Goal: Find specific page/section: Find specific page/section

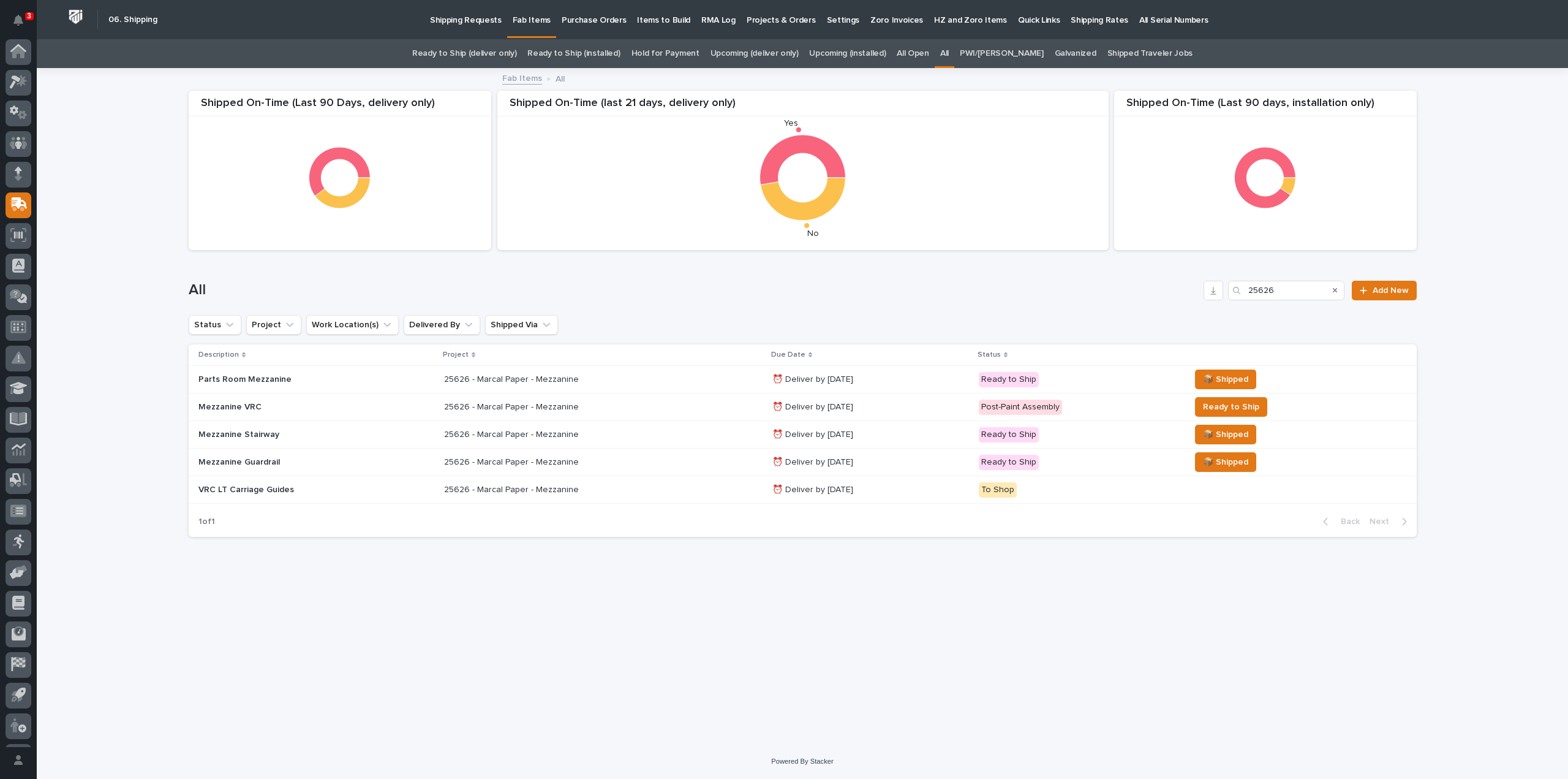
scroll to position [27, 0]
drag, startPoint x: 1307, startPoint y: 293, endPoint x: 1237, endPoint y: 312, distance: 72.5
click at [1237, 312] on div "All 25626 Add New" at bounding box center [802, 285] width 1228 height 59
click at [497, 415] on div "25626 - Marcal Paper - Mezzanine 25626 - Marcal Paper - Mezzanine" at bounding box center [603, 407] width 318 height 21
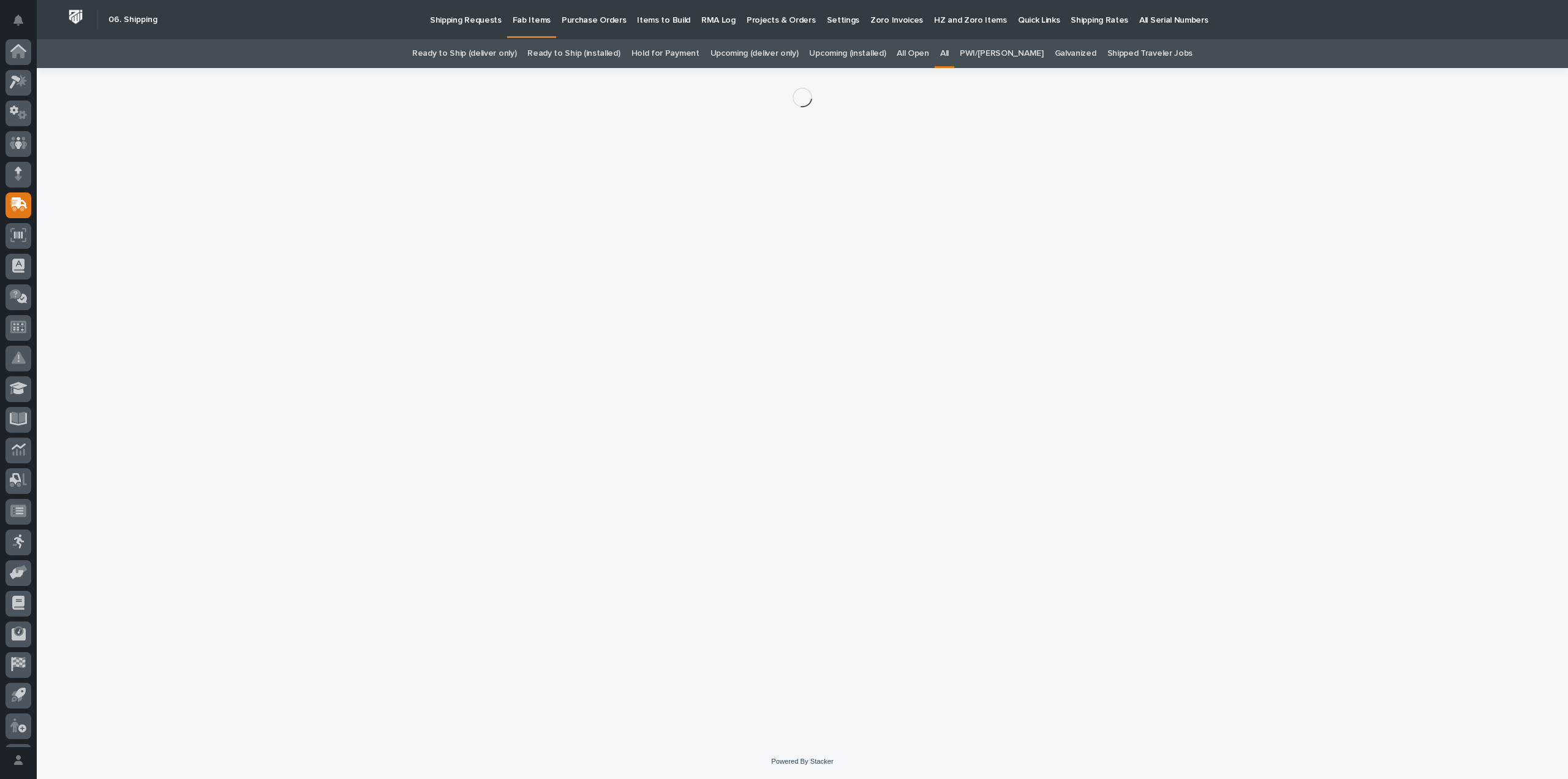
scroll to position [27, 0]
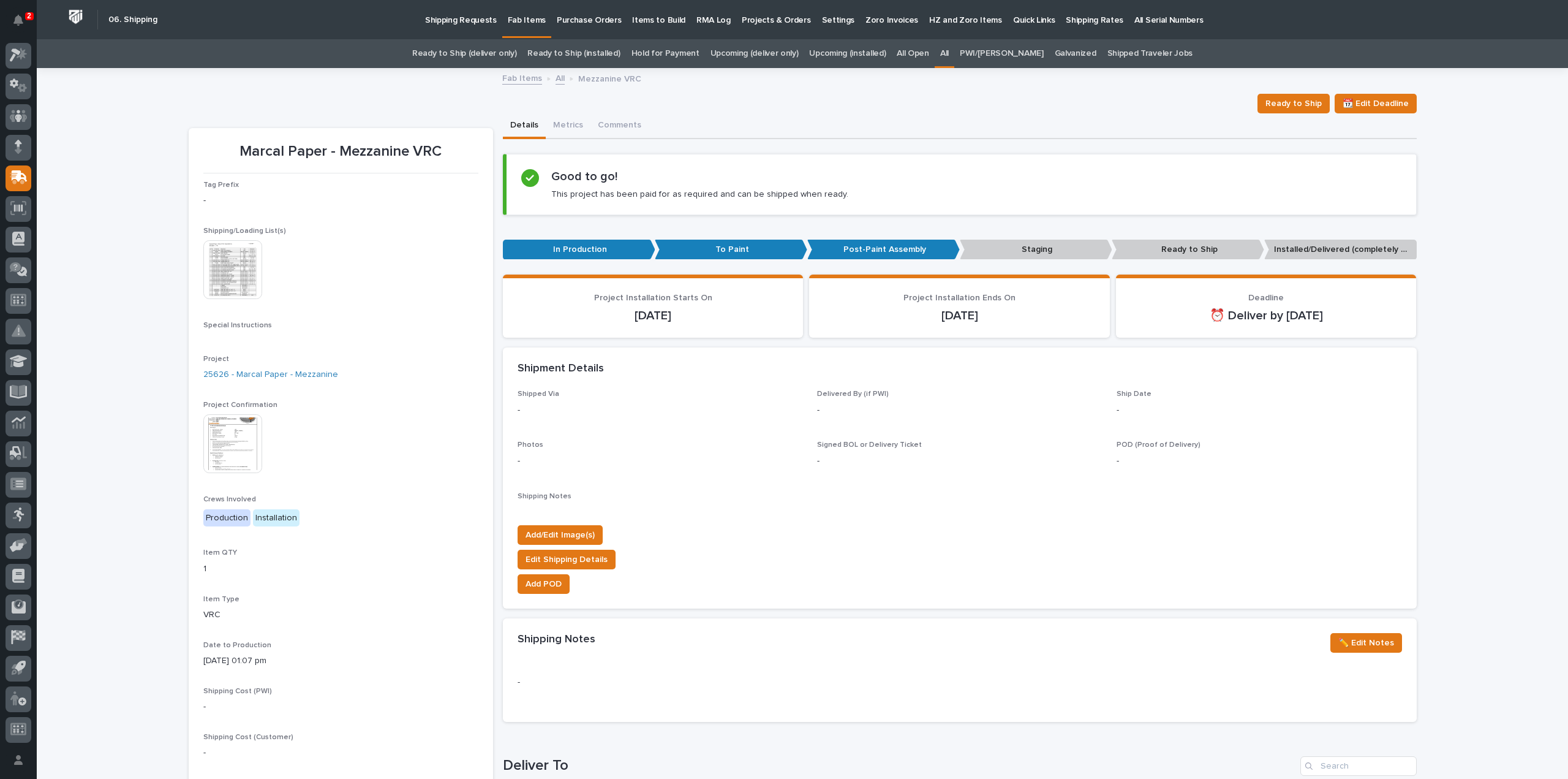
click at [230, 275] on img at bounding box center [232, 269] width 59 height 59
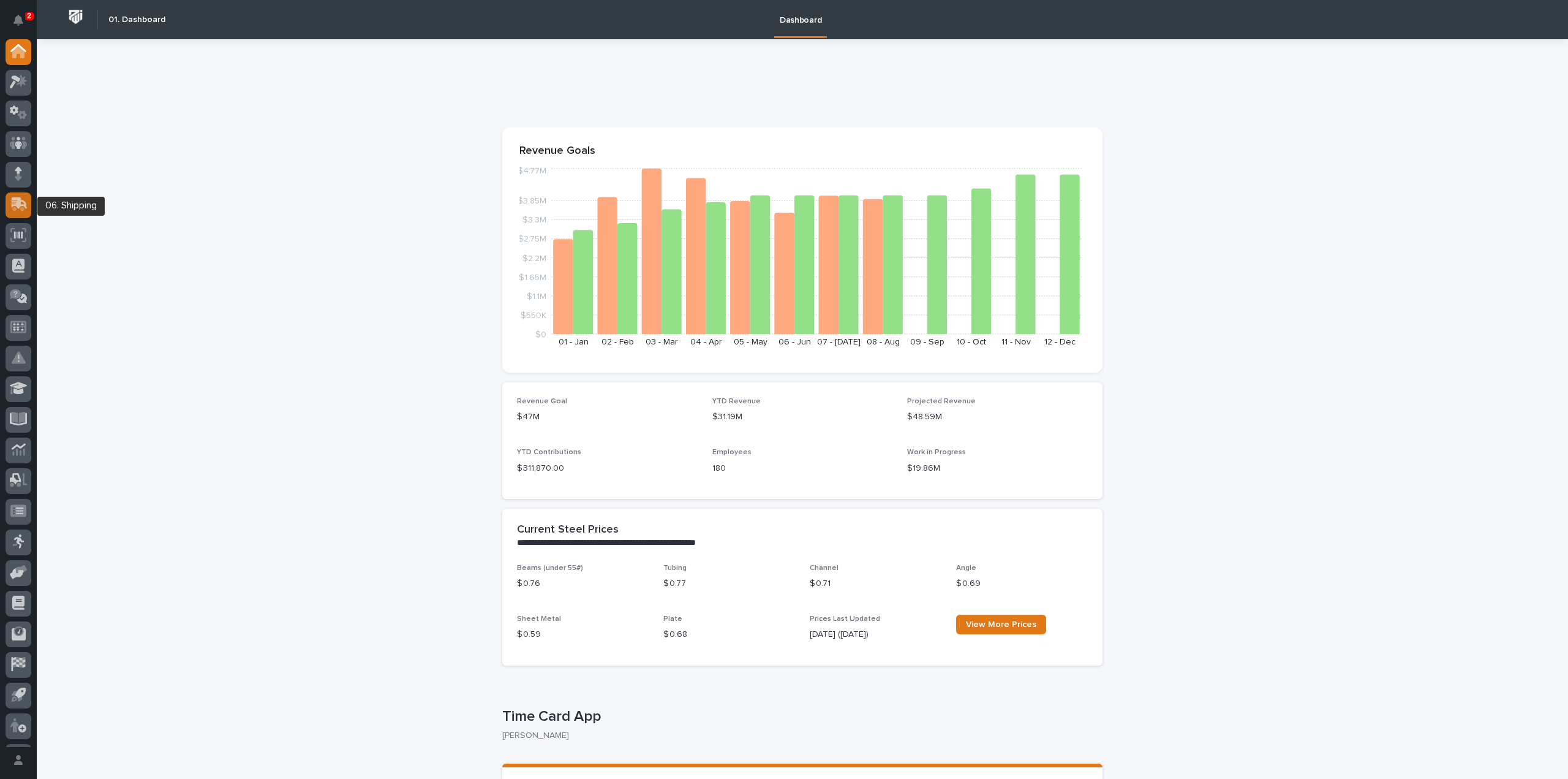
click at [26, 206] on icon at bounding box center [19, 203] width 16 height 11
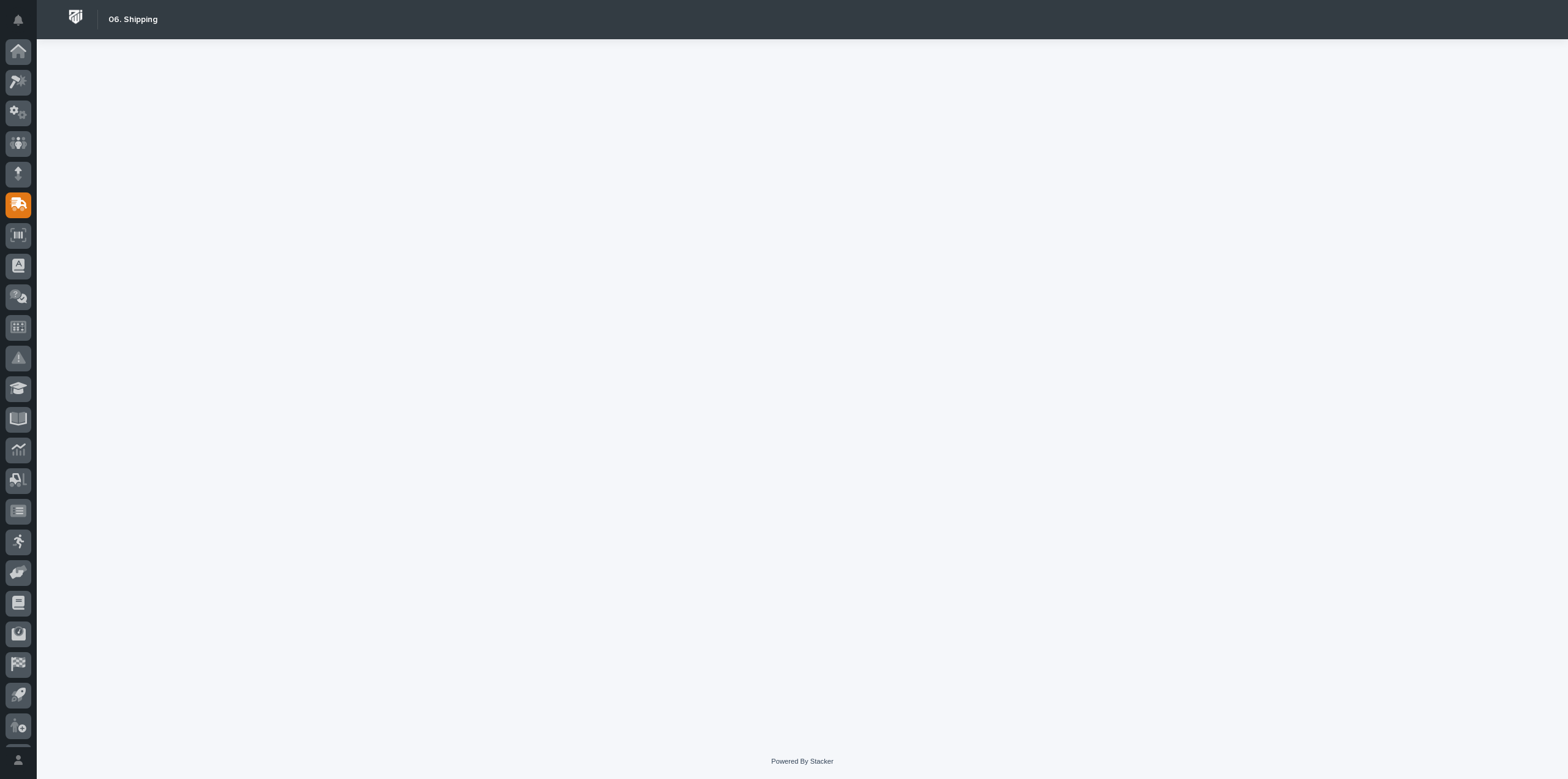
scroll to position [27, 0]
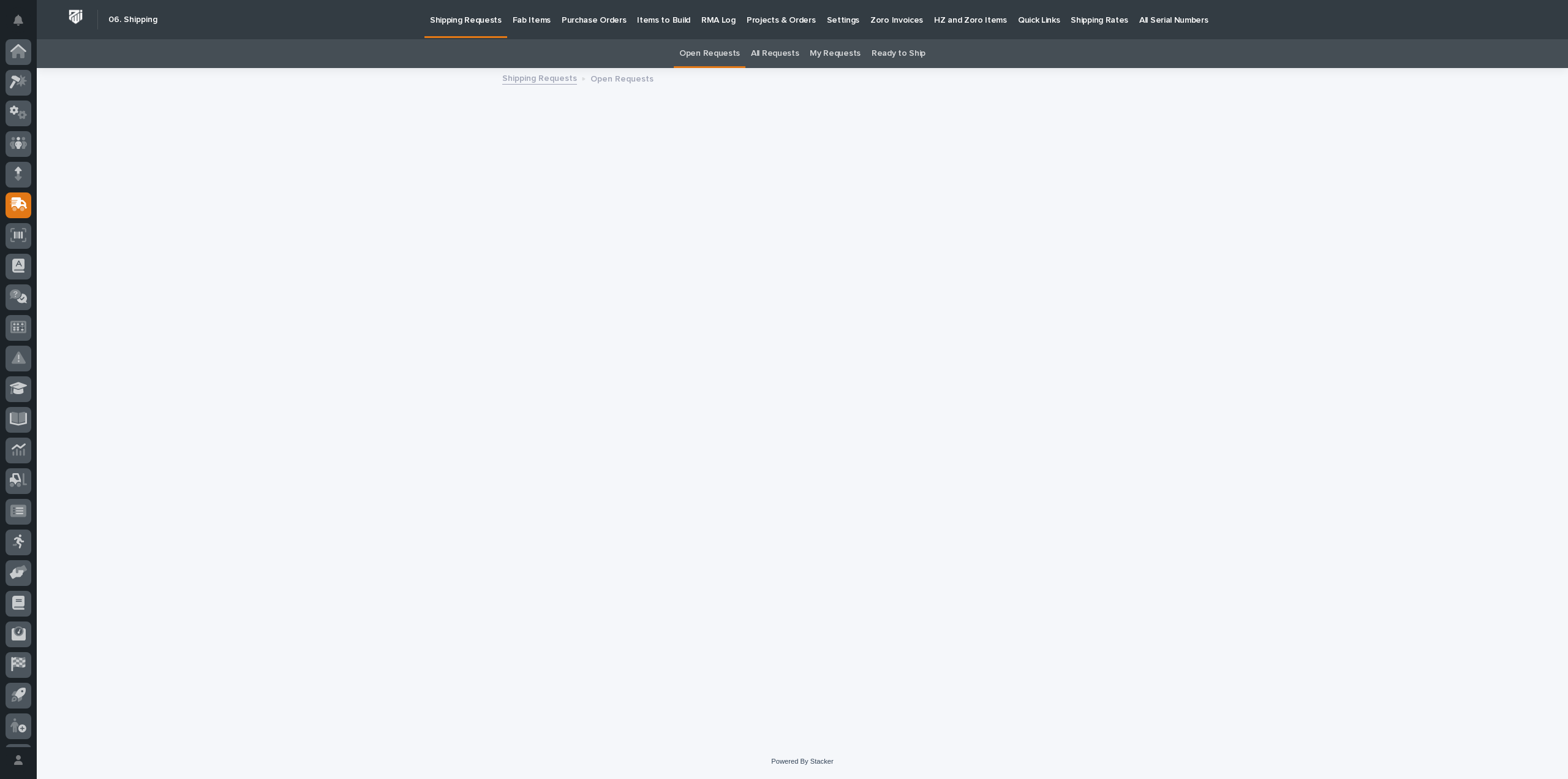
scroll to position [27, 0]
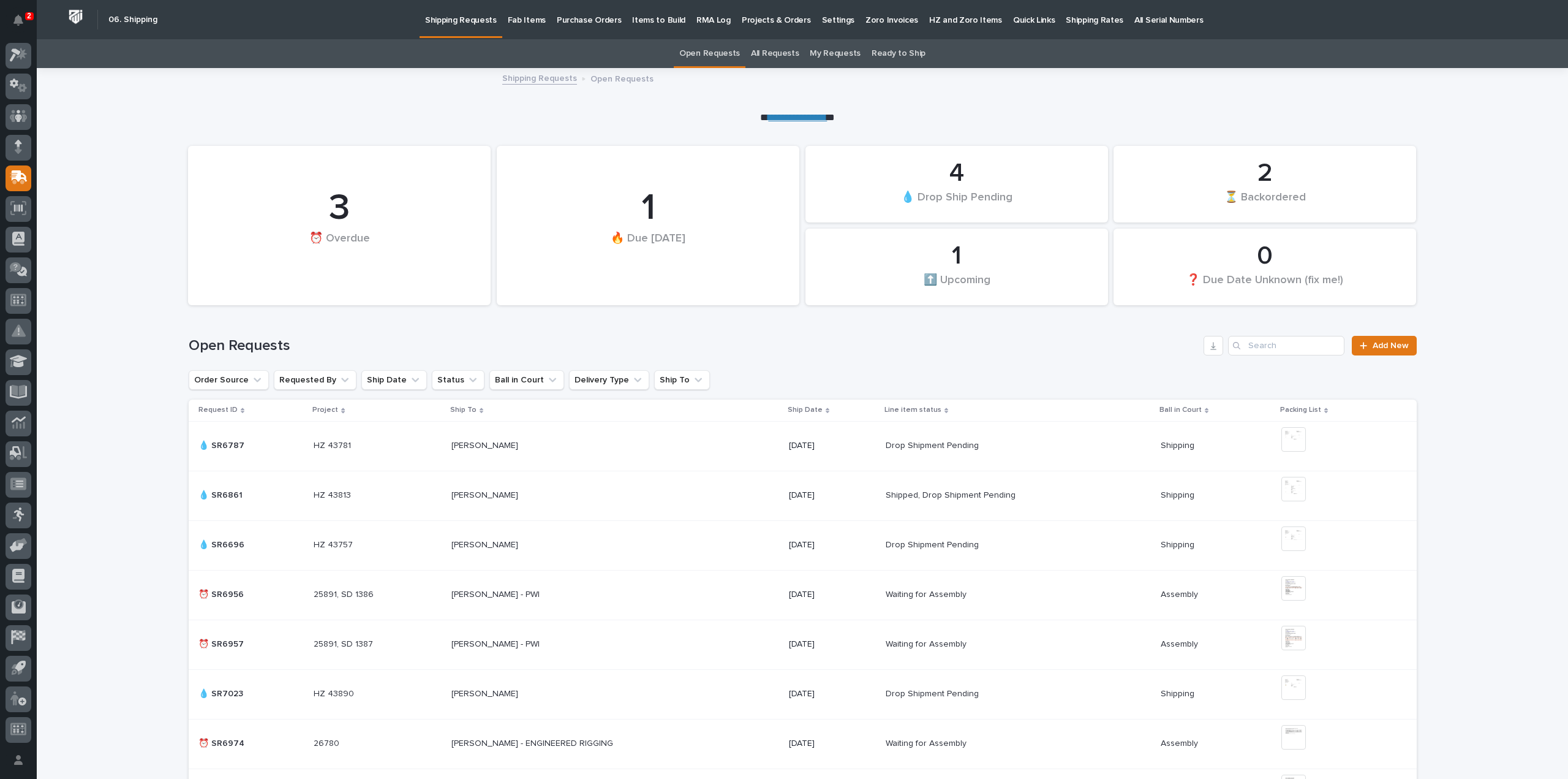
click at [523, 21] on p "Fab Items" at bounding box center [526, 13] width 38 height 26
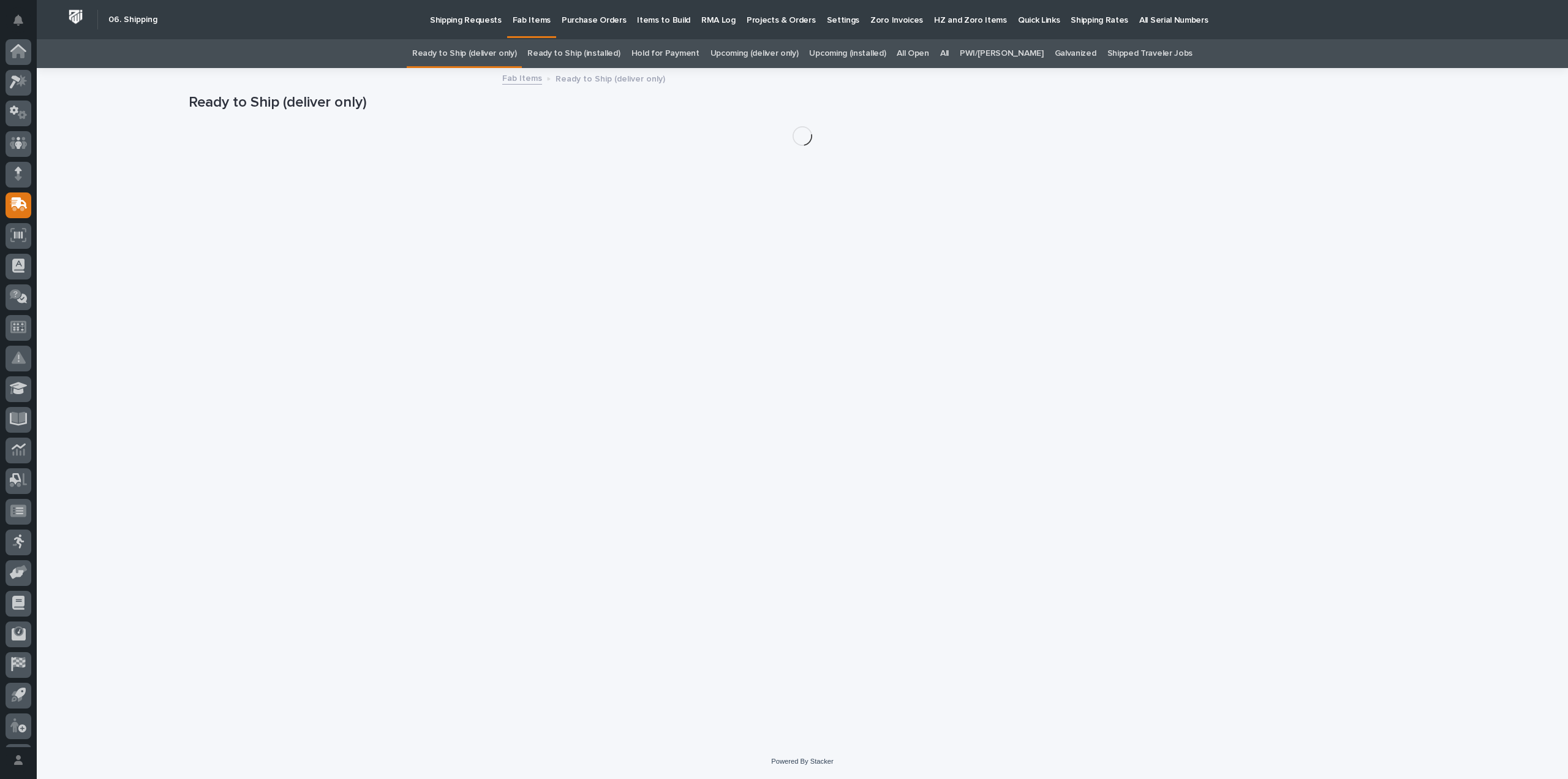
scroll to position [27, 0]
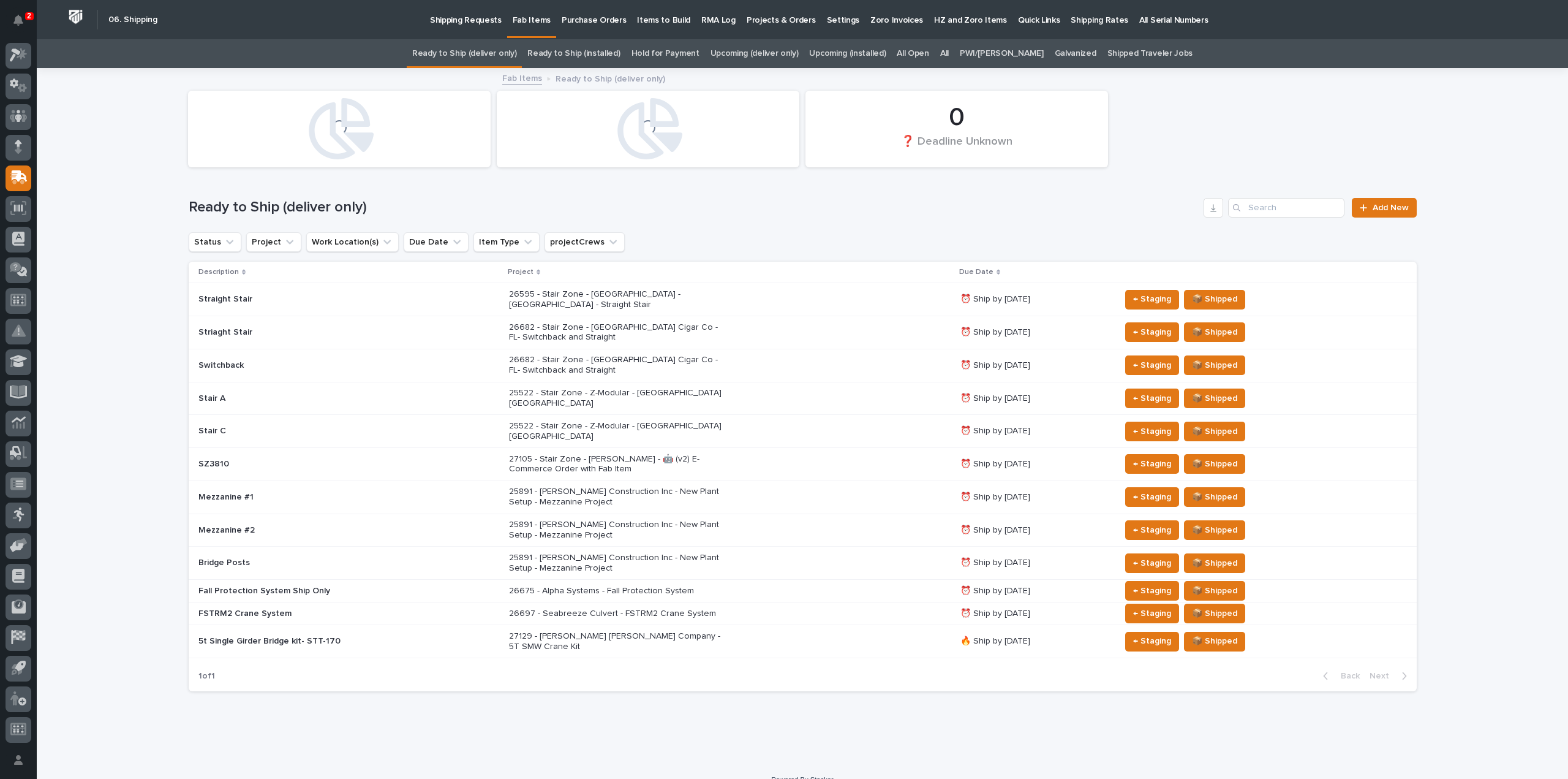
click at [949, 56] on link "All" at bounding box center [944, 53] width 9 height 29
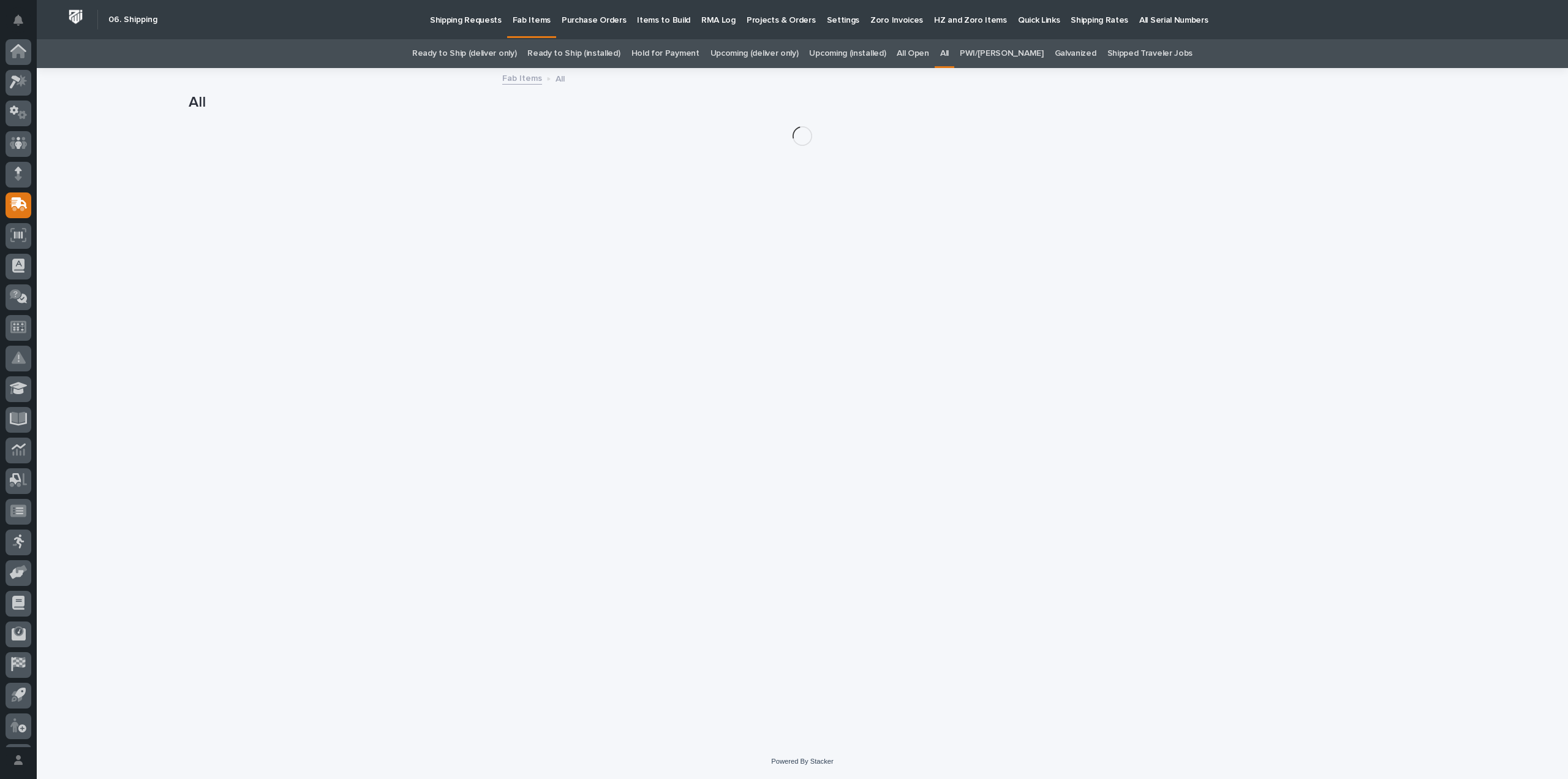
scroll to position [27, 0]
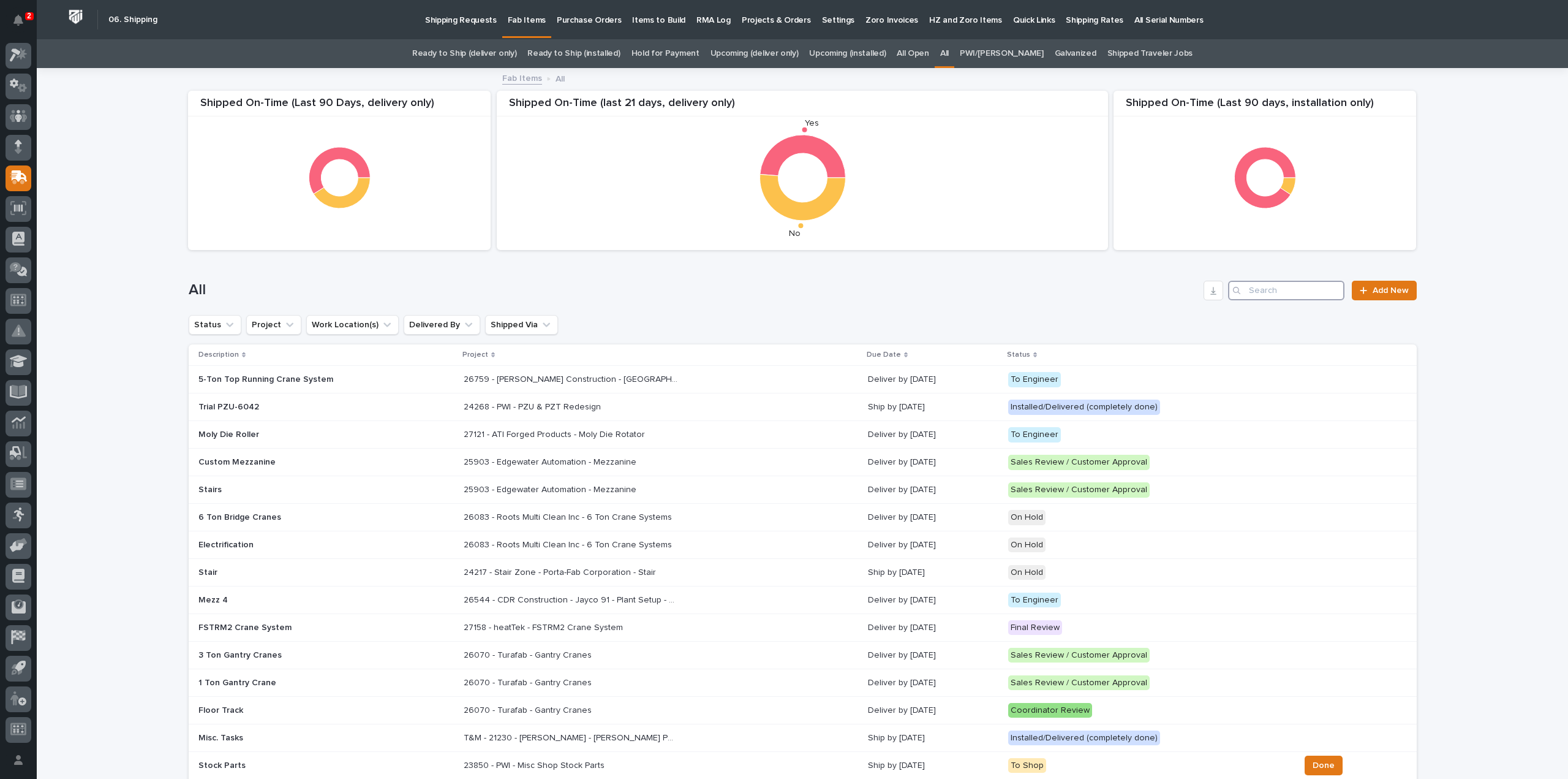
click at [1308, 293] on input "Search" at bounding box center [1286, 291] width 116 height 20
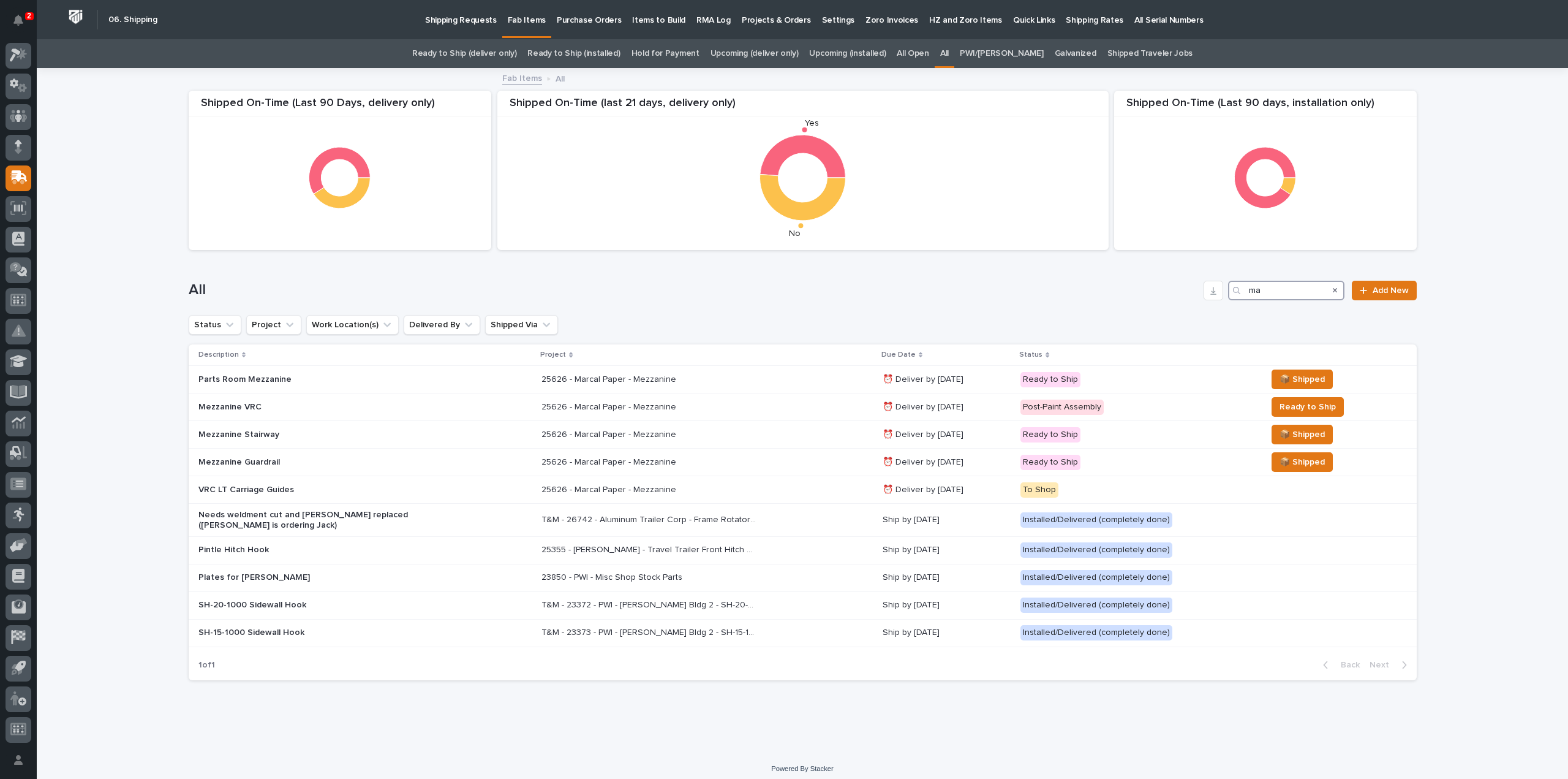
type input "m"
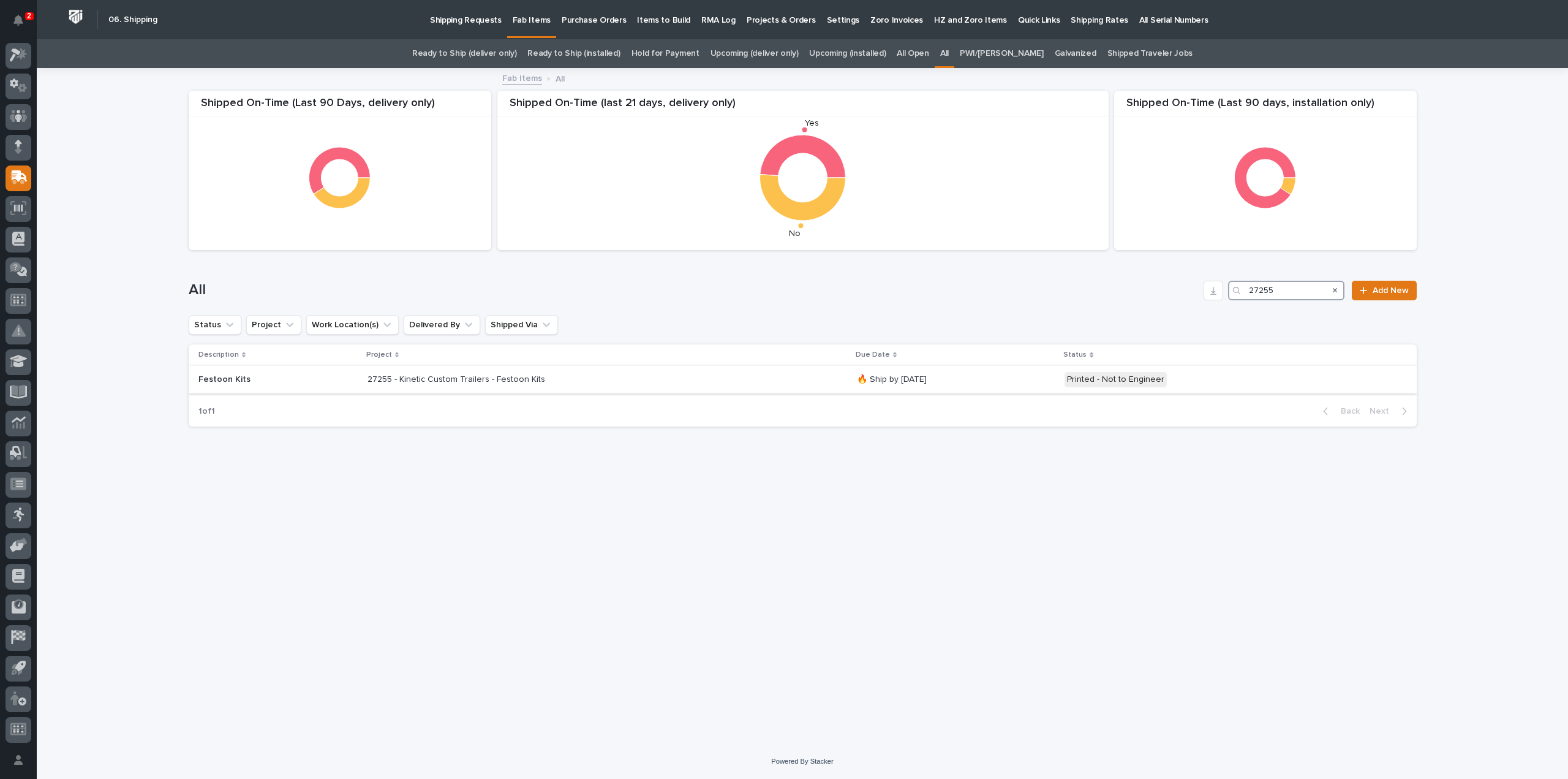
type input "27255"
click at [420, 384] on div "27255 - Kinetic Custom Trailers - Festoon Kits 27255 - Kinetic Custom Trailers …" at bounding box center [607, 379] width 480 height 21
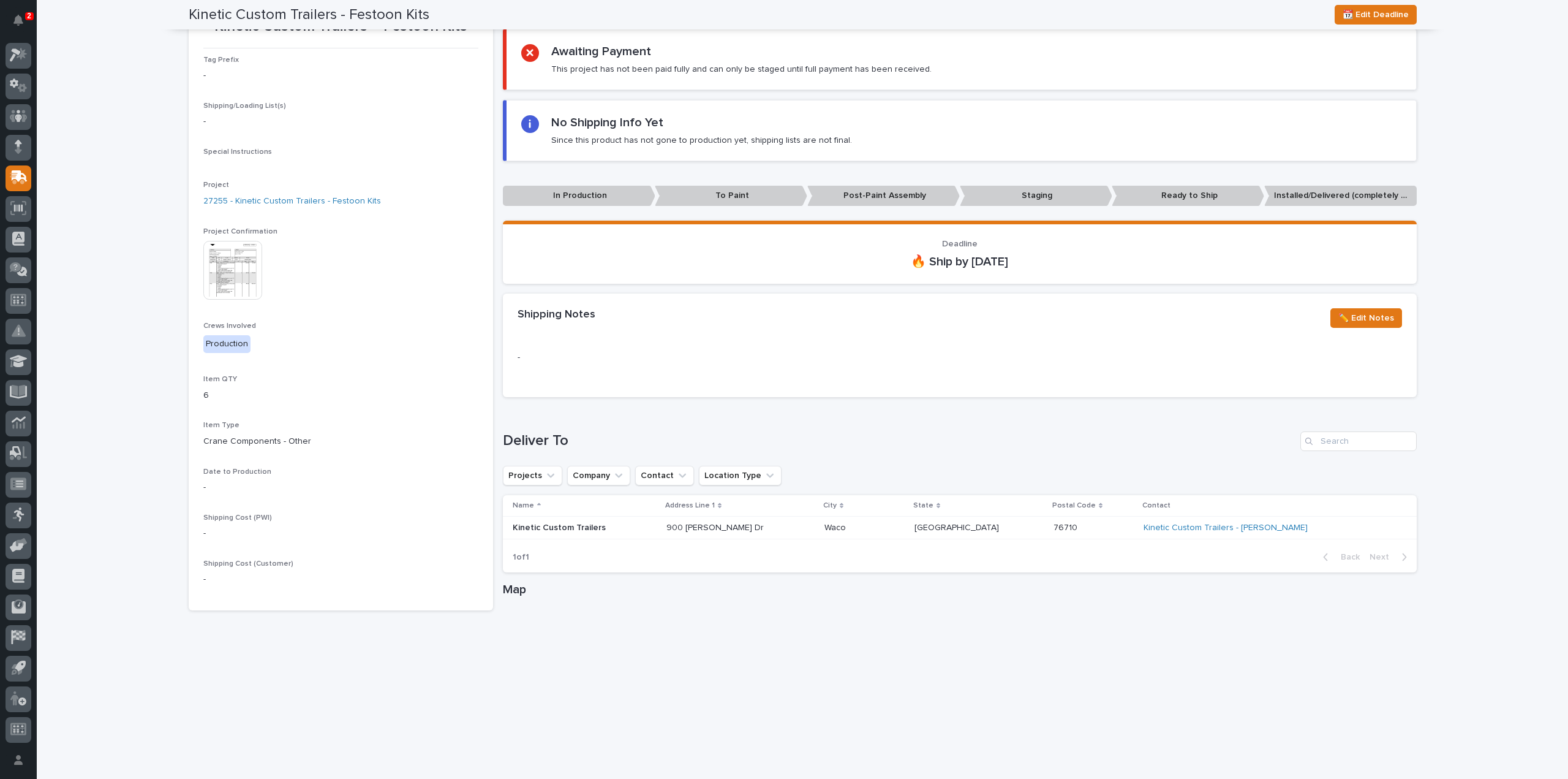
scroll to position [123, 0]
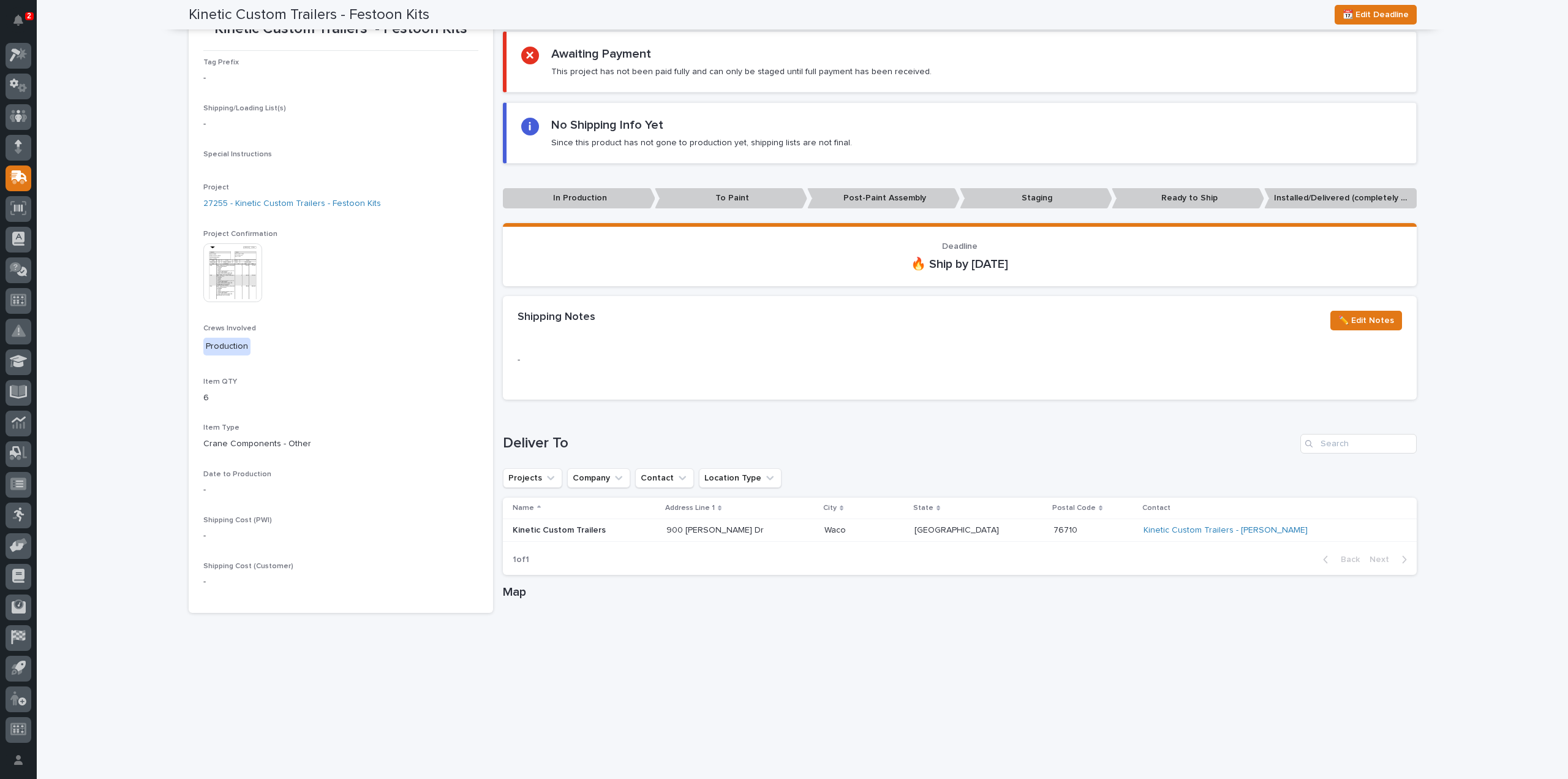
click at [222, 282] on img at bounding box center [232, 272] width 59 height 59
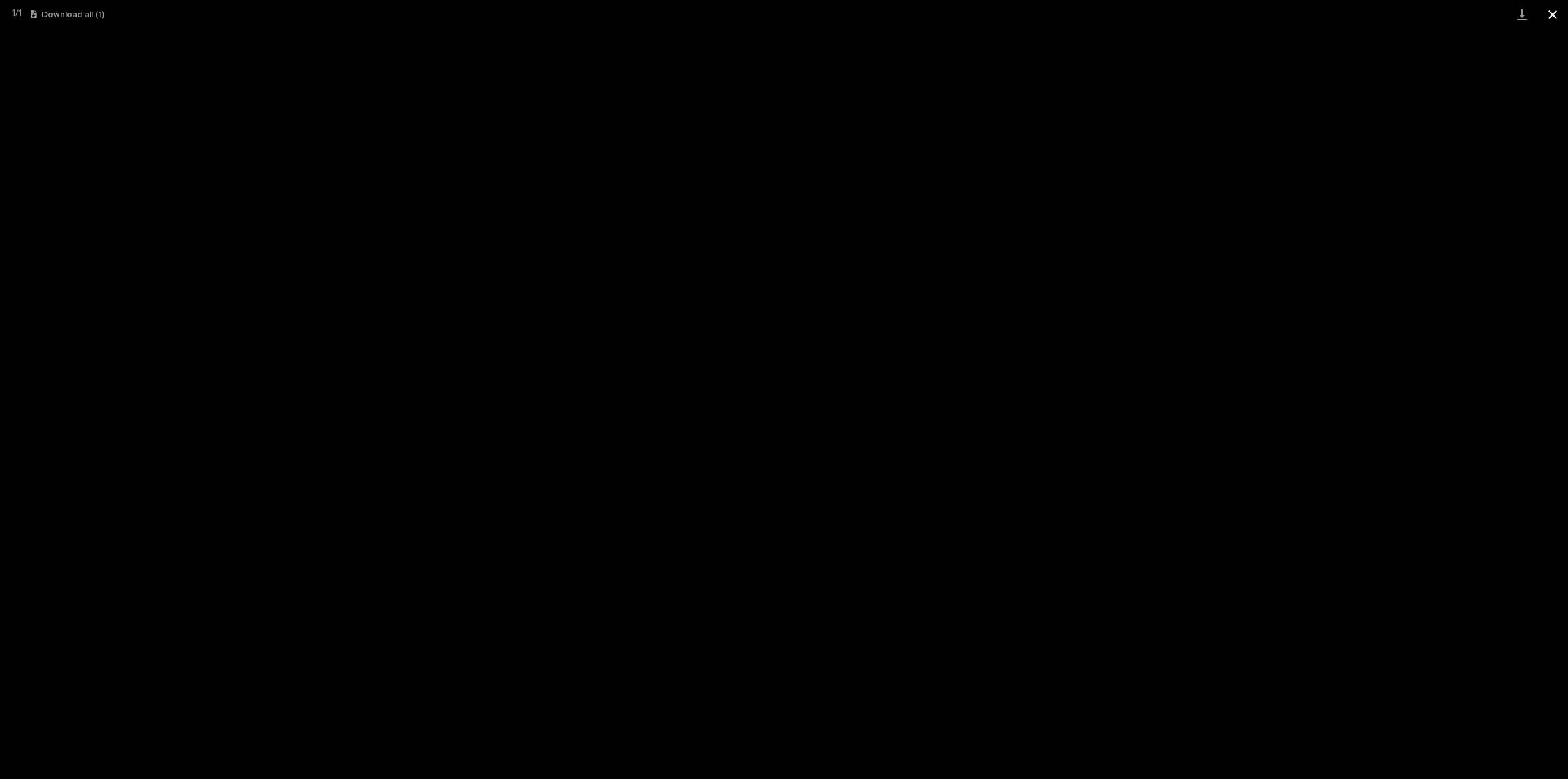
click at [1550, 18] on button "Close gallery" at bounding box center [1552, 14] width 30 height 29
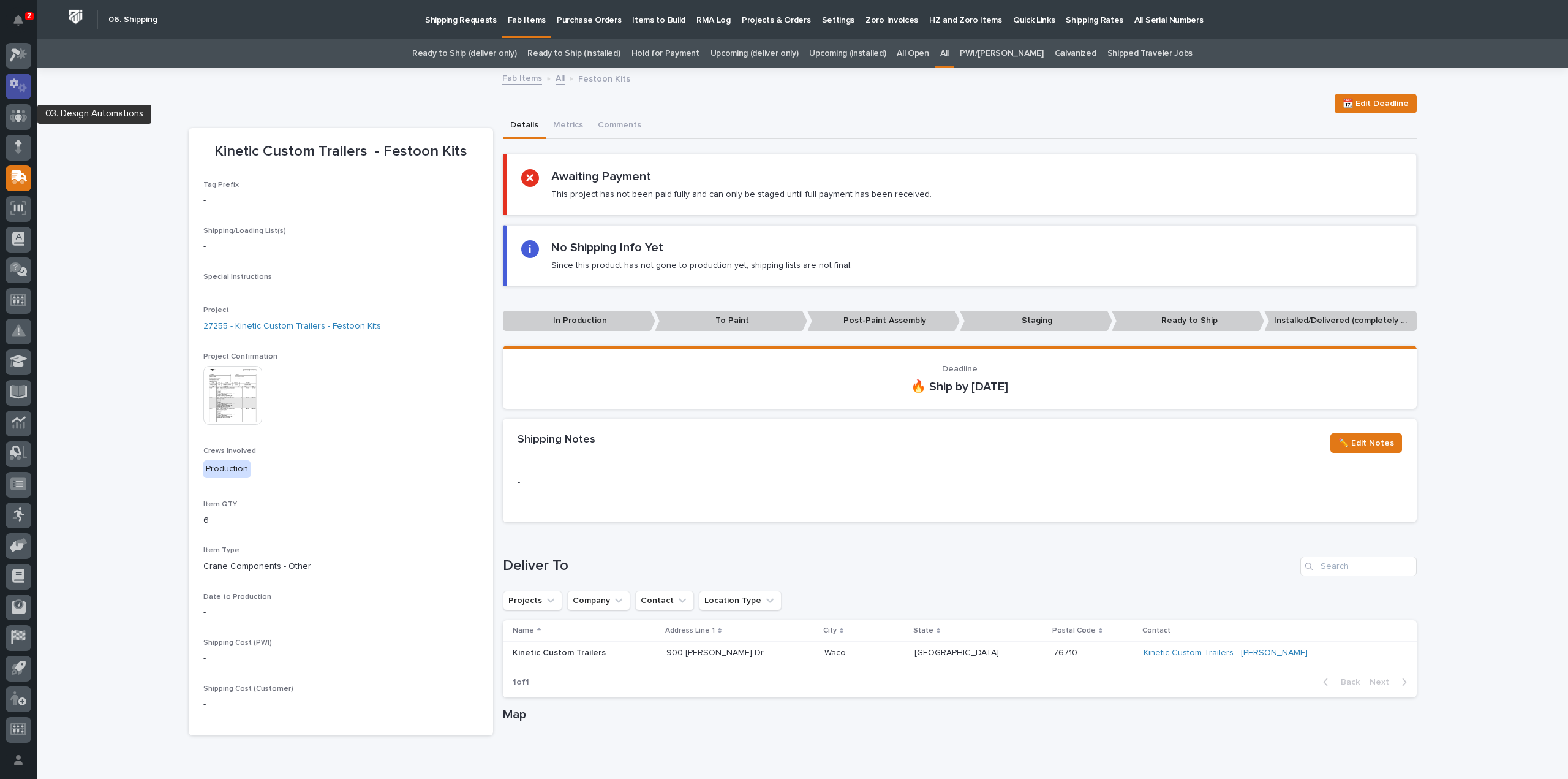
scroll to position [0, 0]
click at [21, 56] on icon at bounding box center [18, 52] width 12 height 12
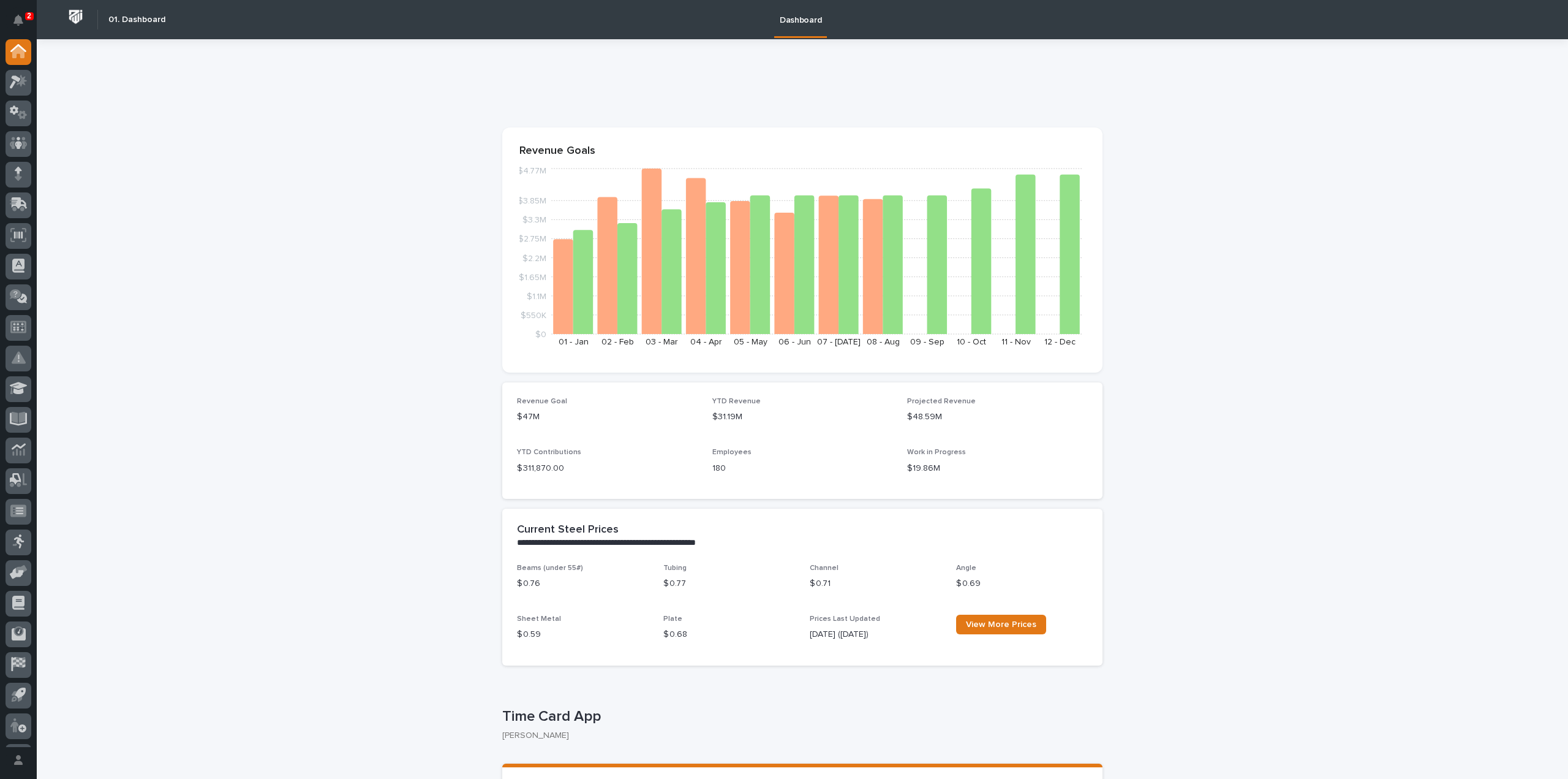
scroll to position [368, 0]
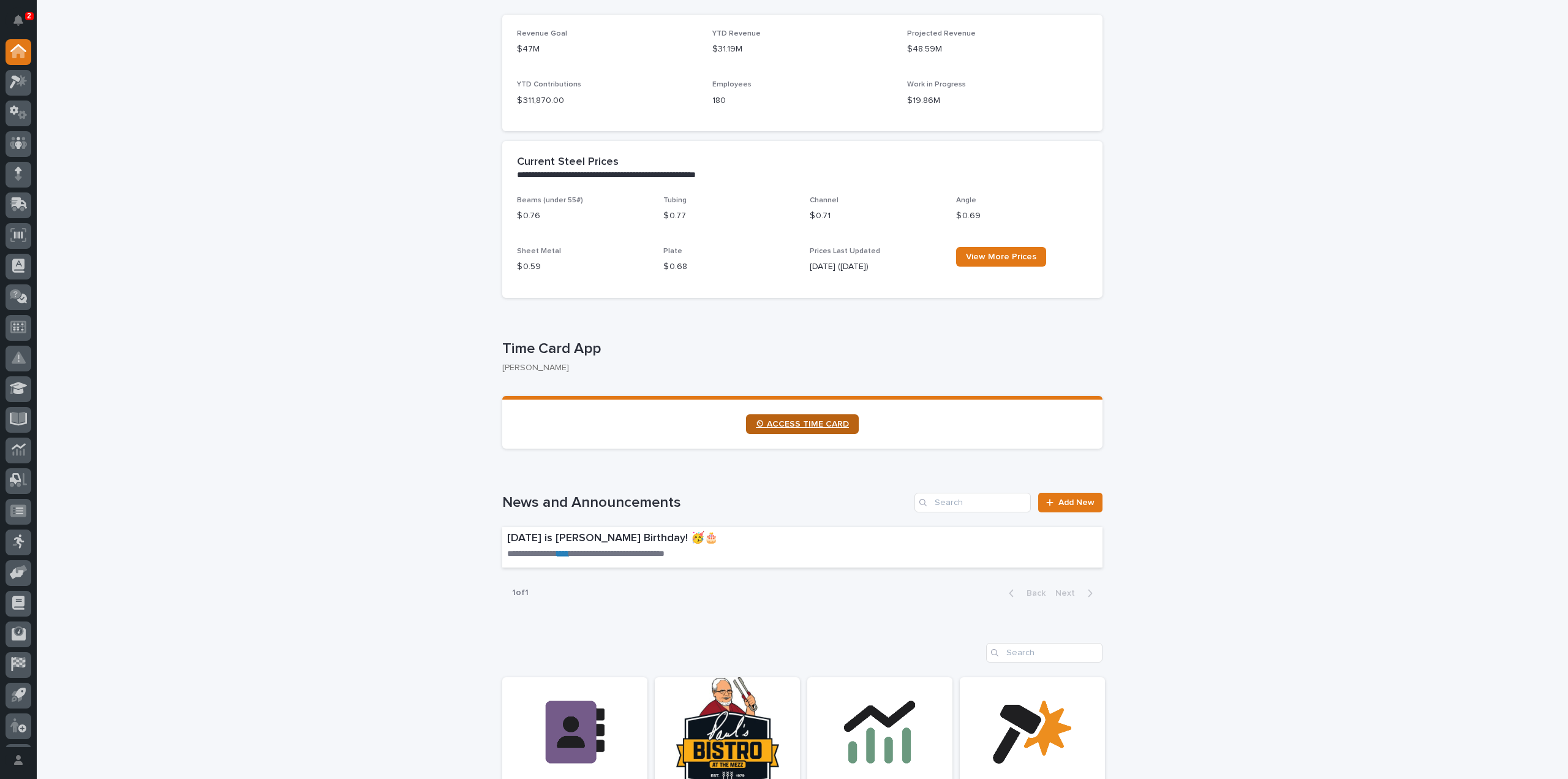
click at [784, 427] on span "⏲ ACCESS TIME CARD" at bounding box center [802, 424] width 93 height 9
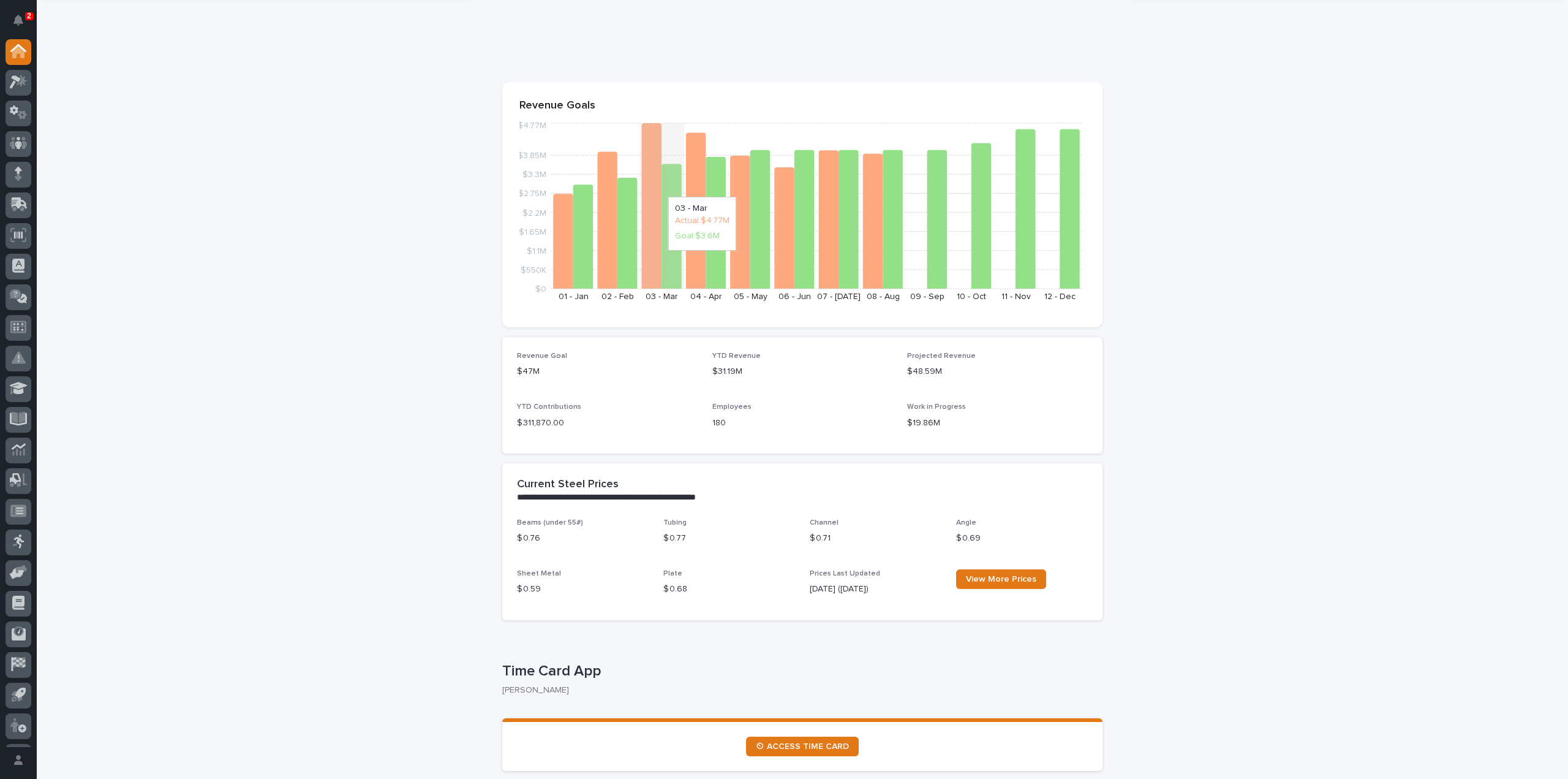
scroll to position [0, 0]
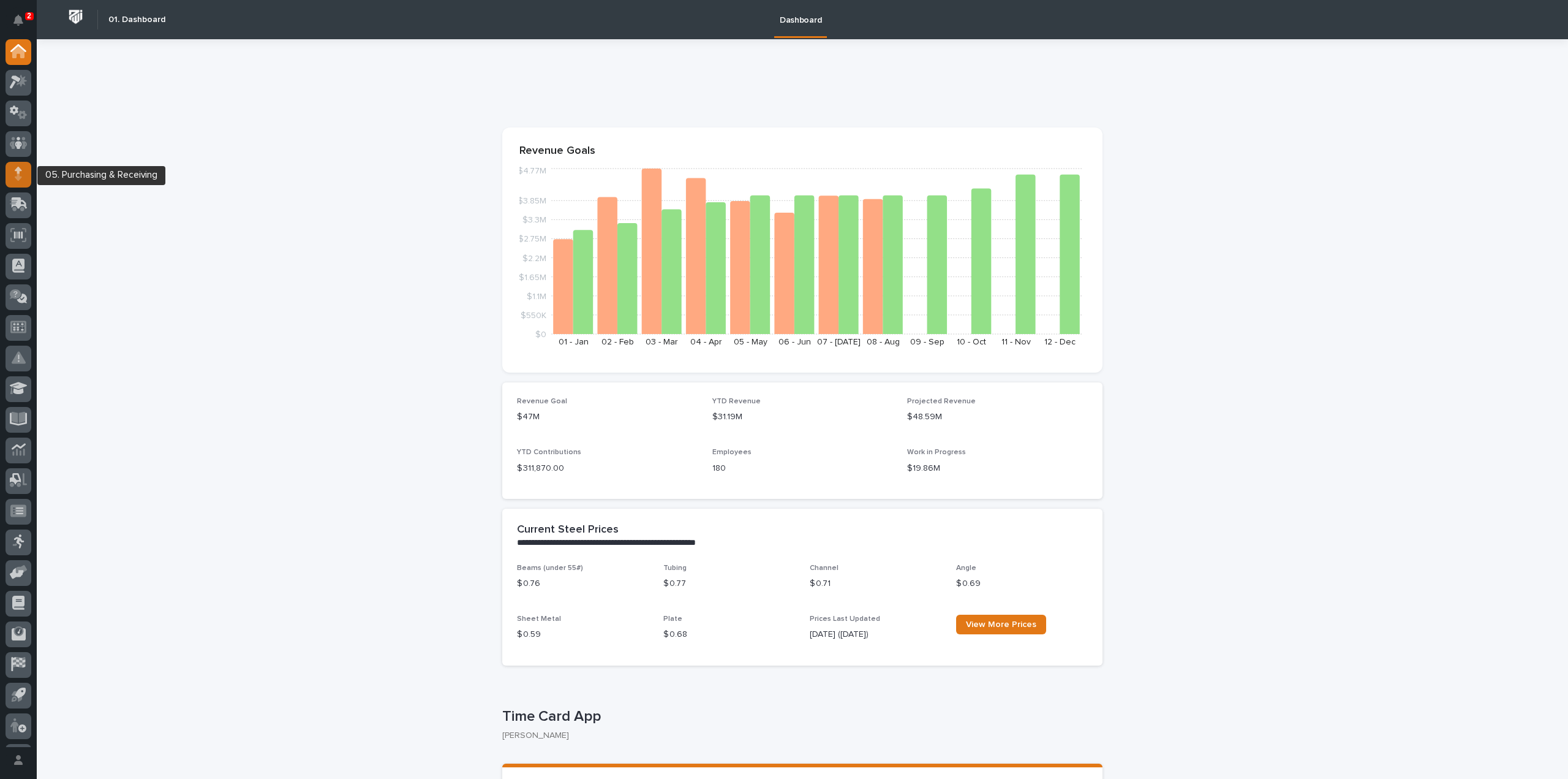
click at [13, 170] on div at bounding box center [18, 174] width 26 height 26
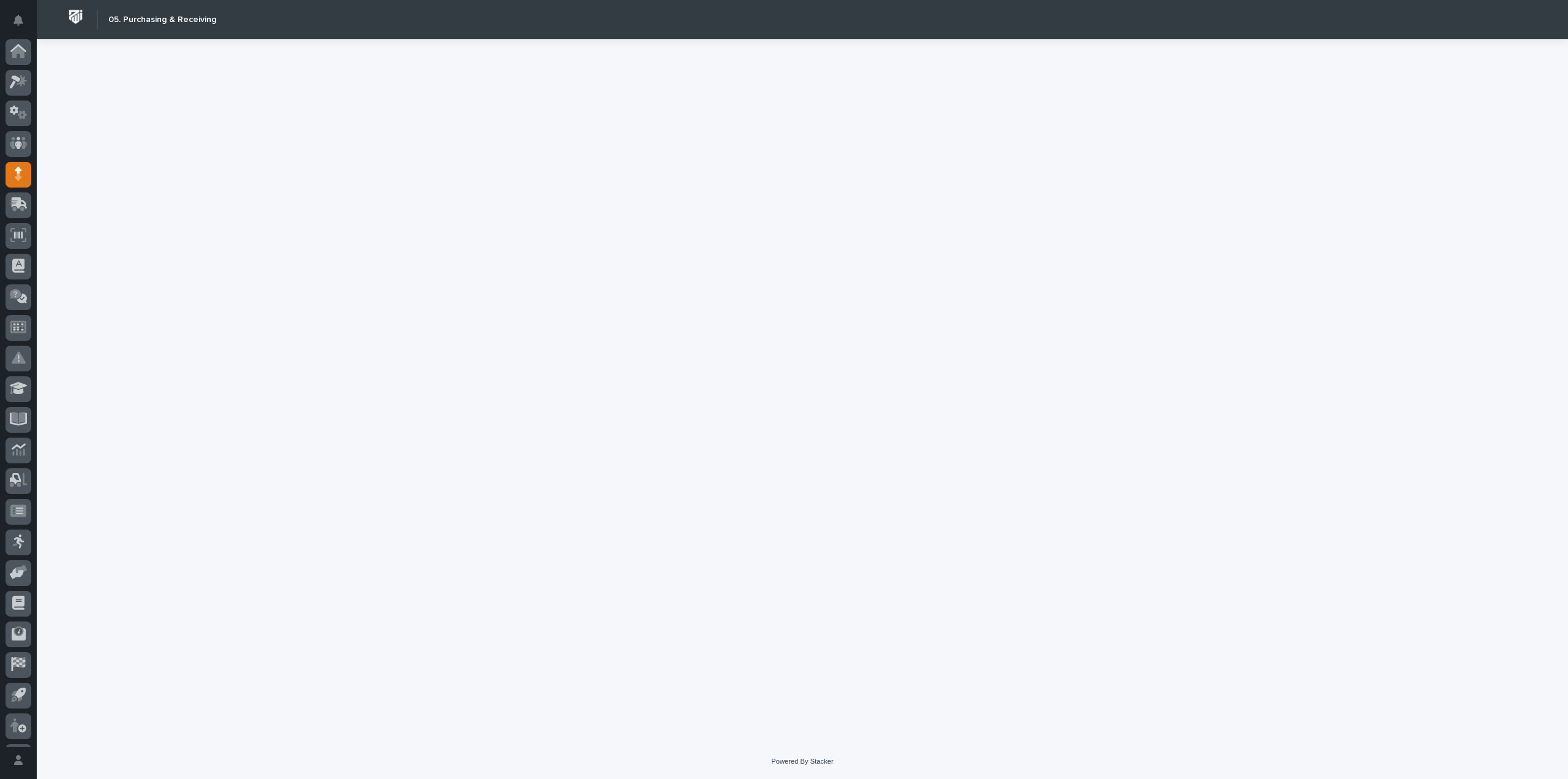
scroll to position [27, 0]
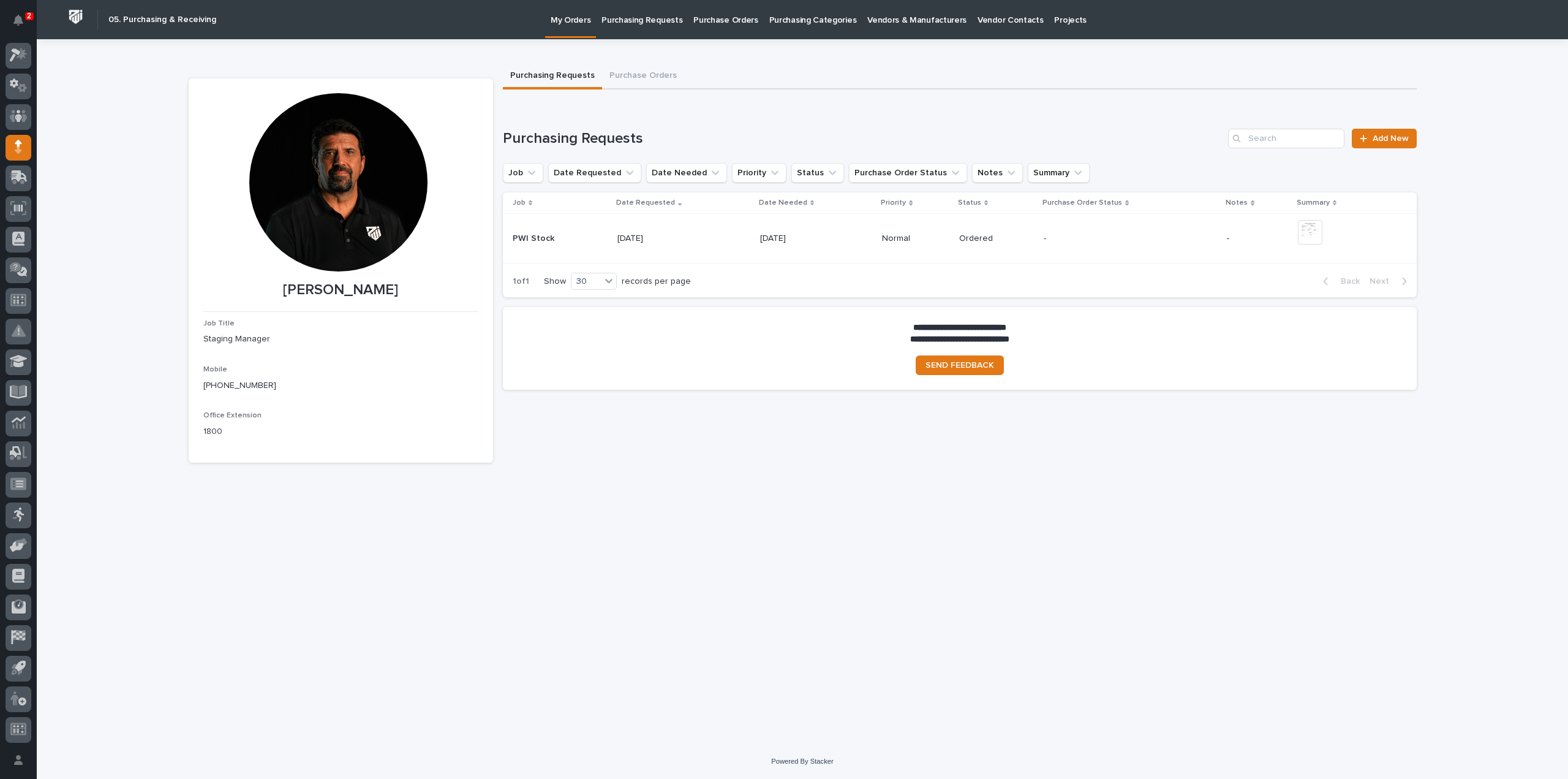
click at [648, 22] on p "Purchasing Requests" at bounding box center [642, 13] width 81 height 26
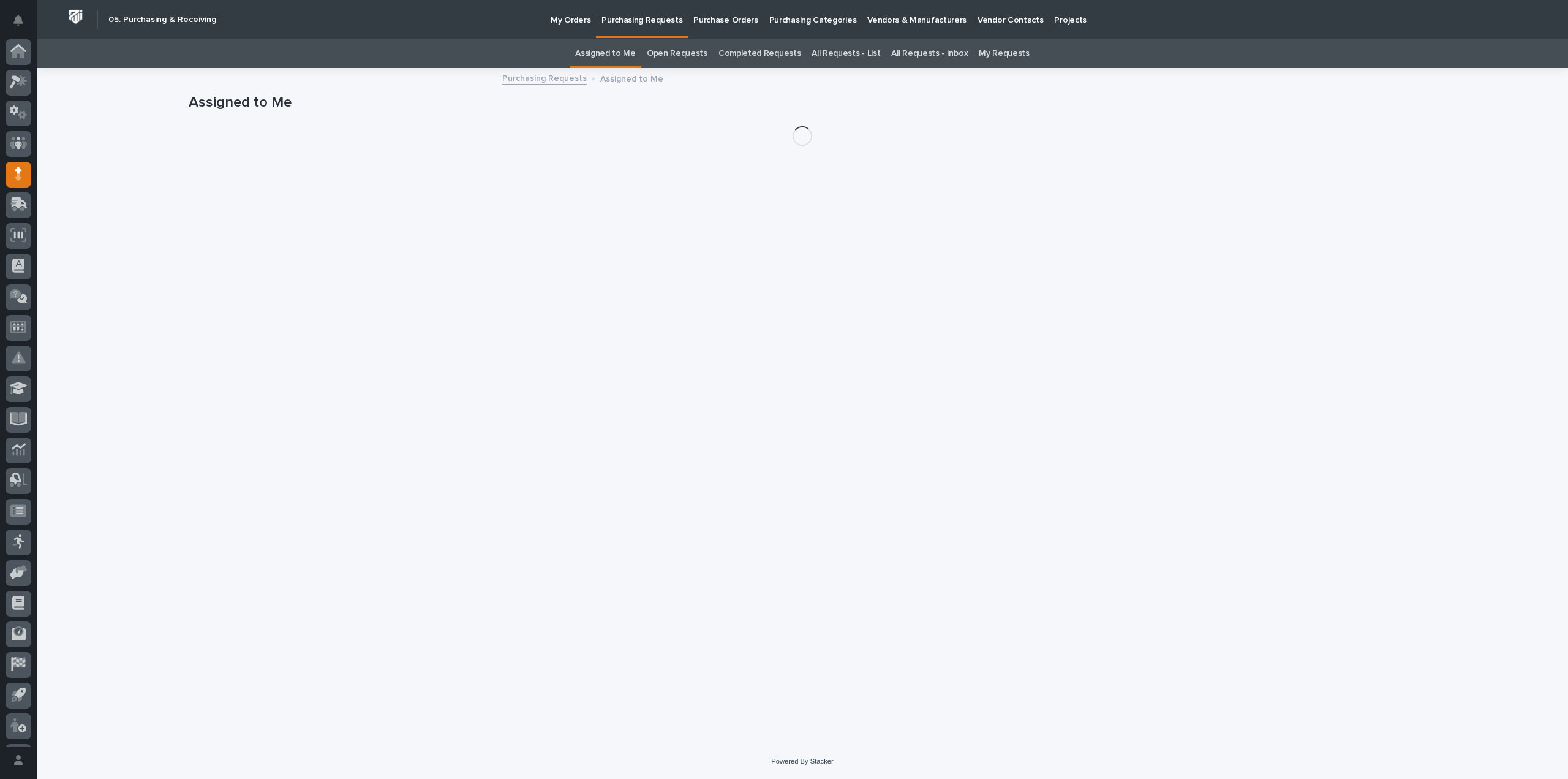
scroll to position [27, 0]
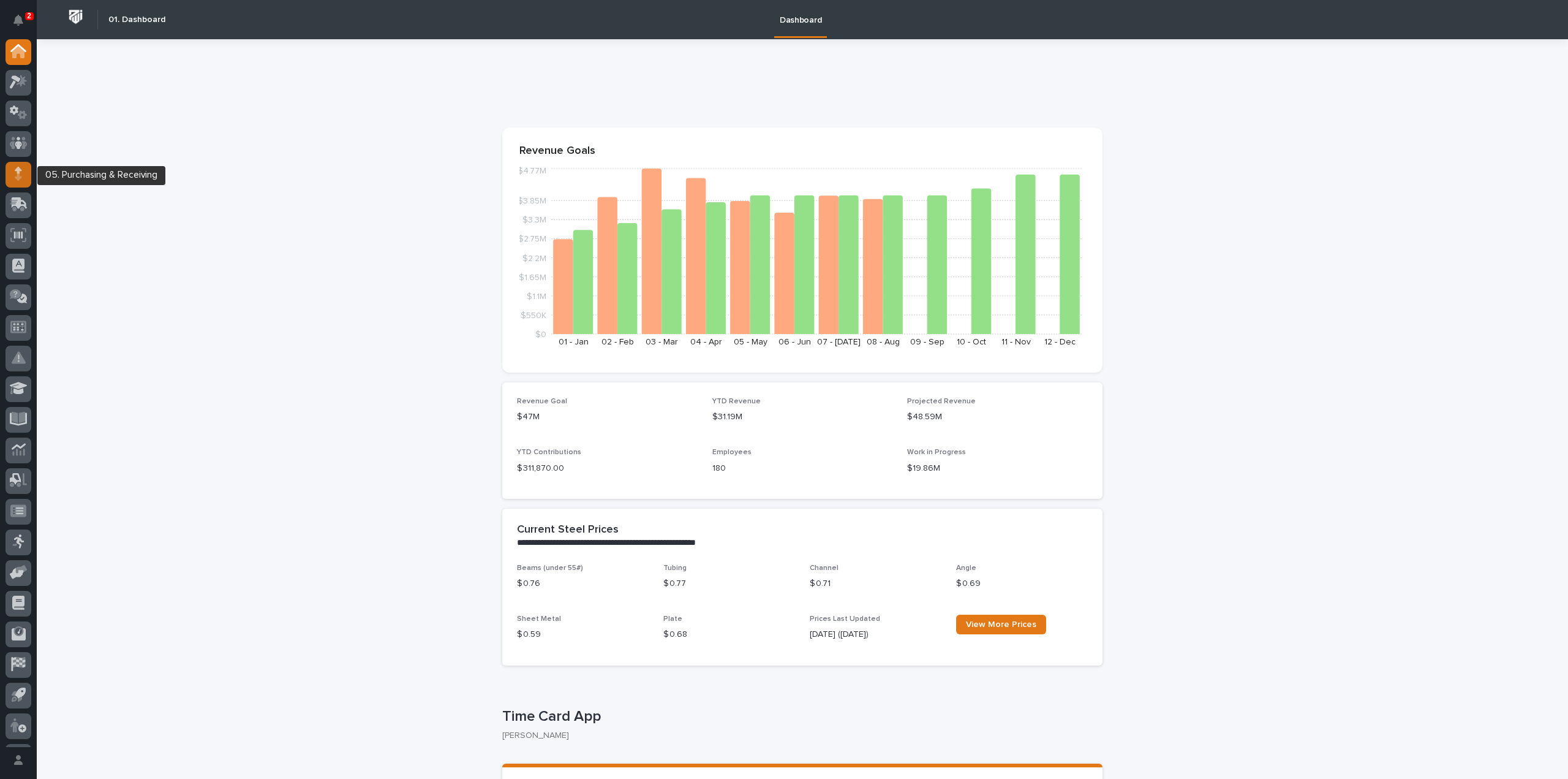
click at [18, 176] on icon at bounding box center [18, 177] width 7 height 7
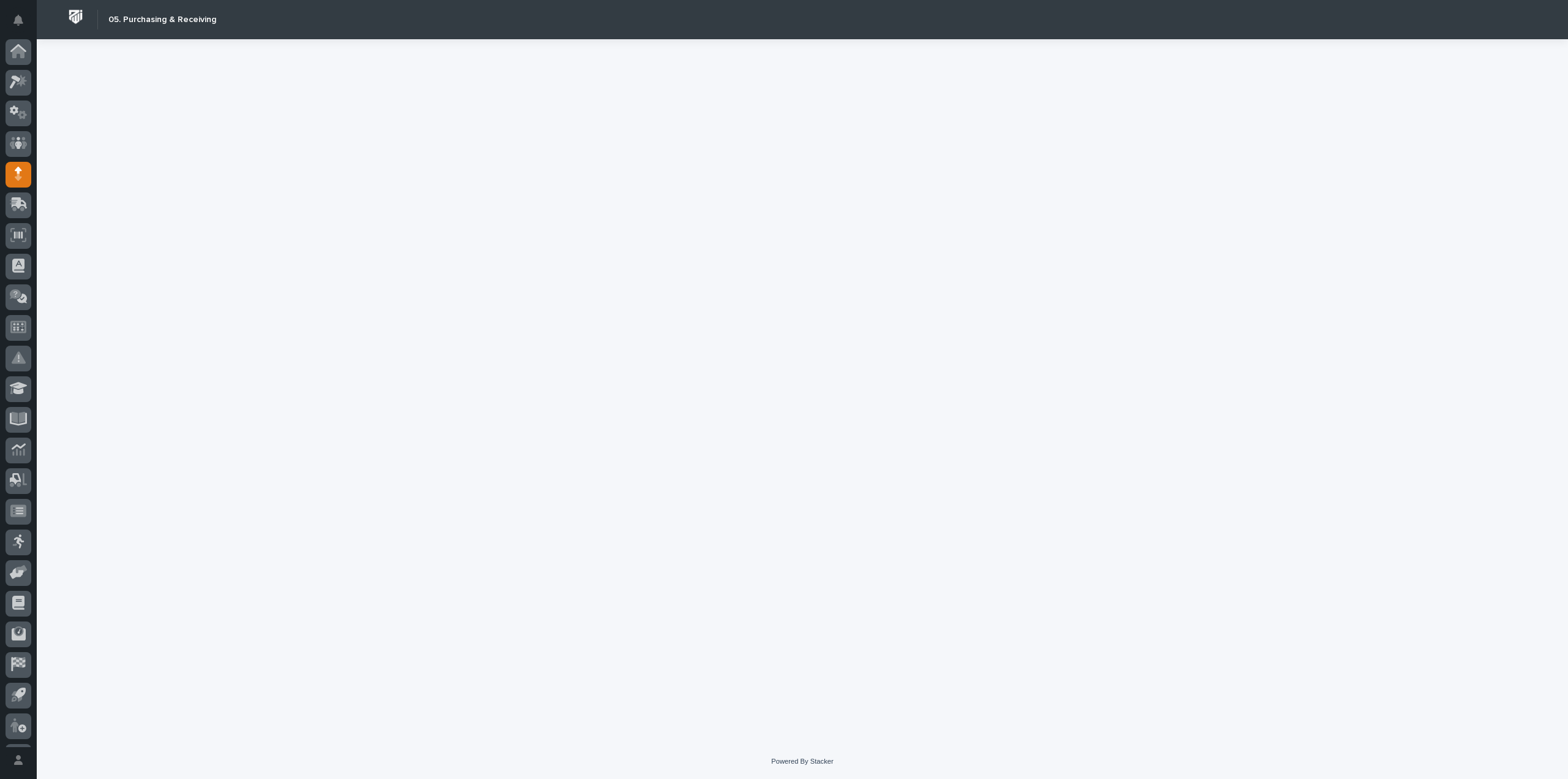
scroll to position [27, 0]
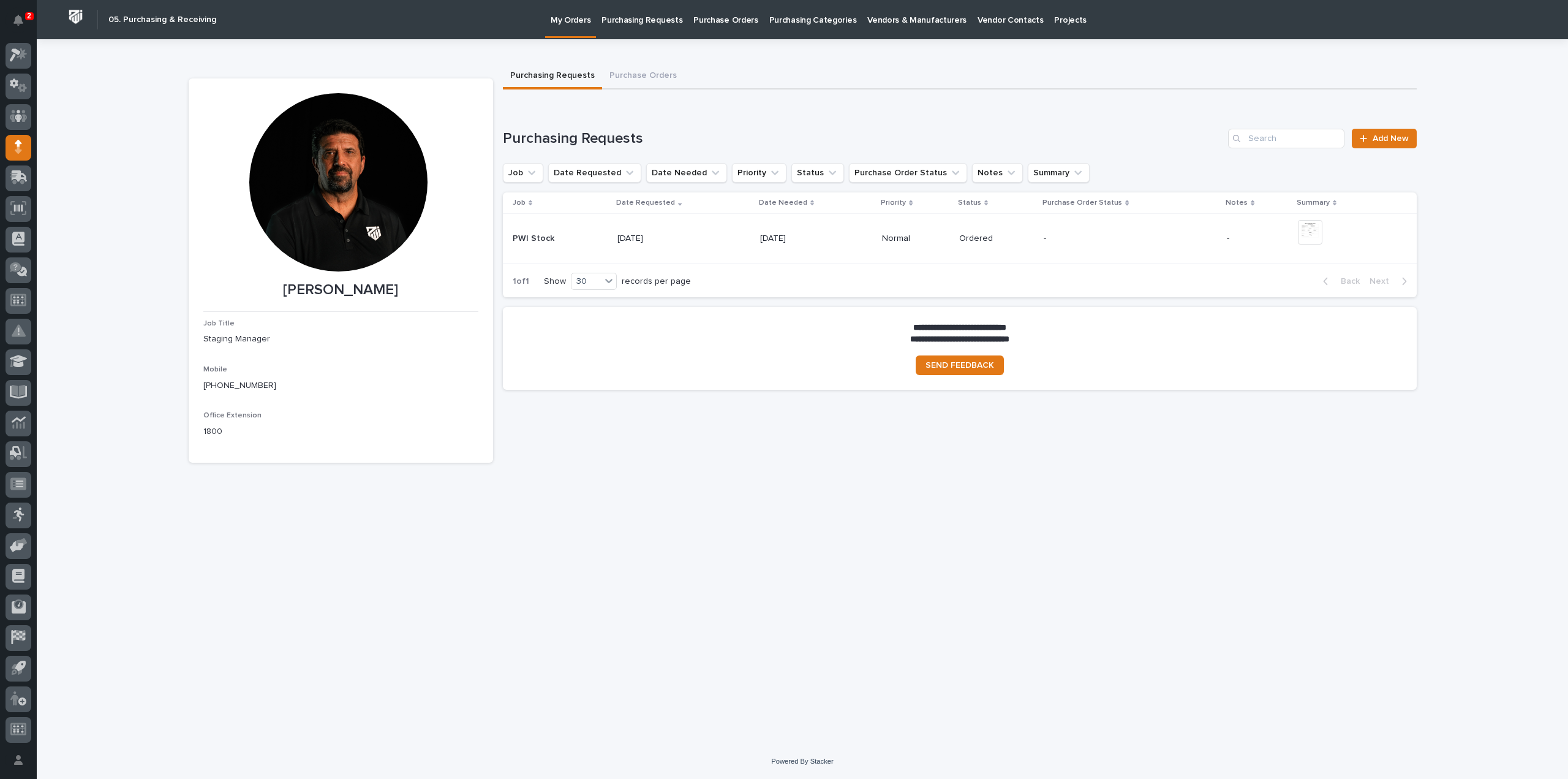
click at [707, 21] on p "Purchase Orders" at bounding box center [725, 13] width 64 height 26
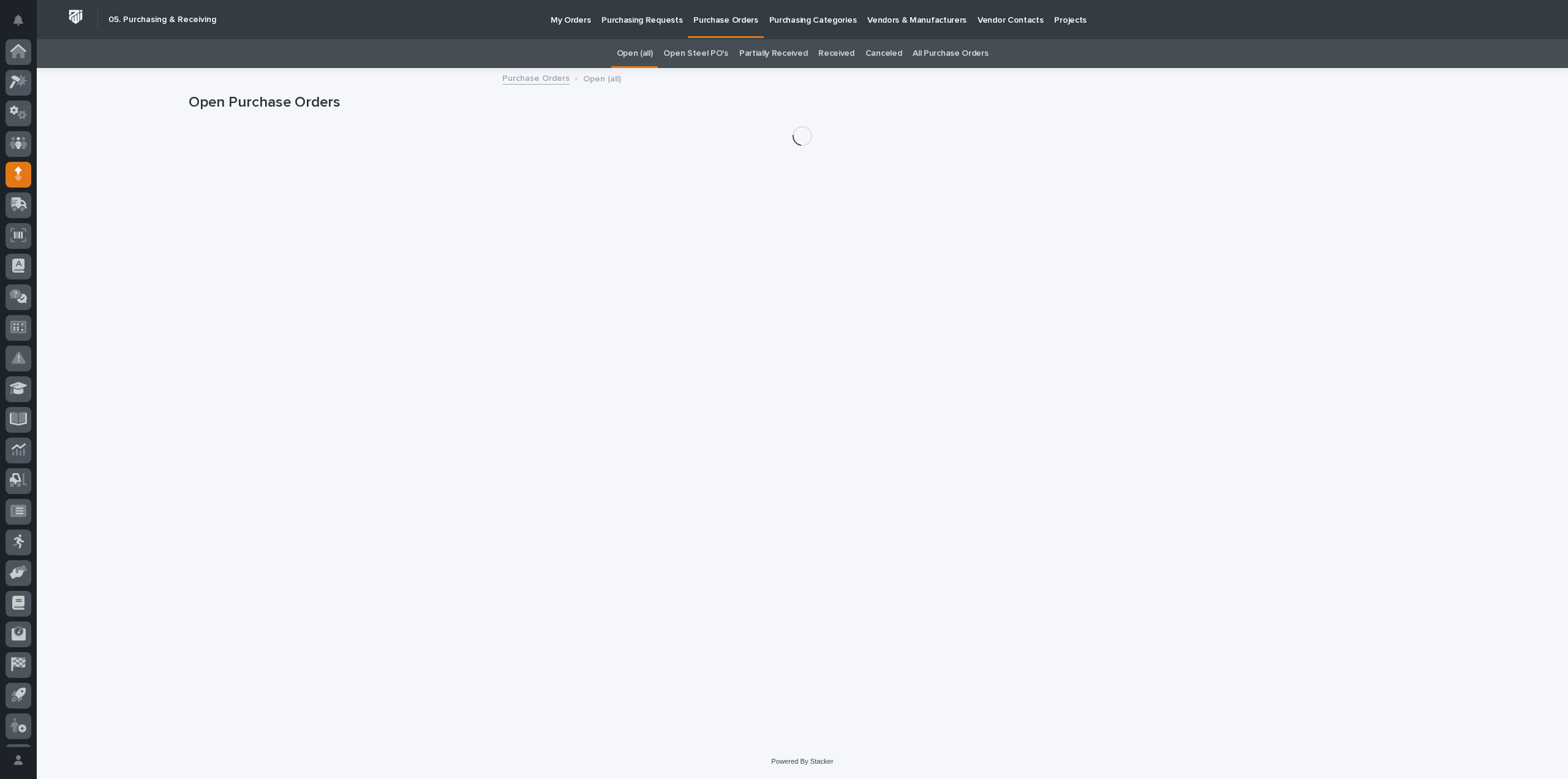
scroll to position [27, 0]
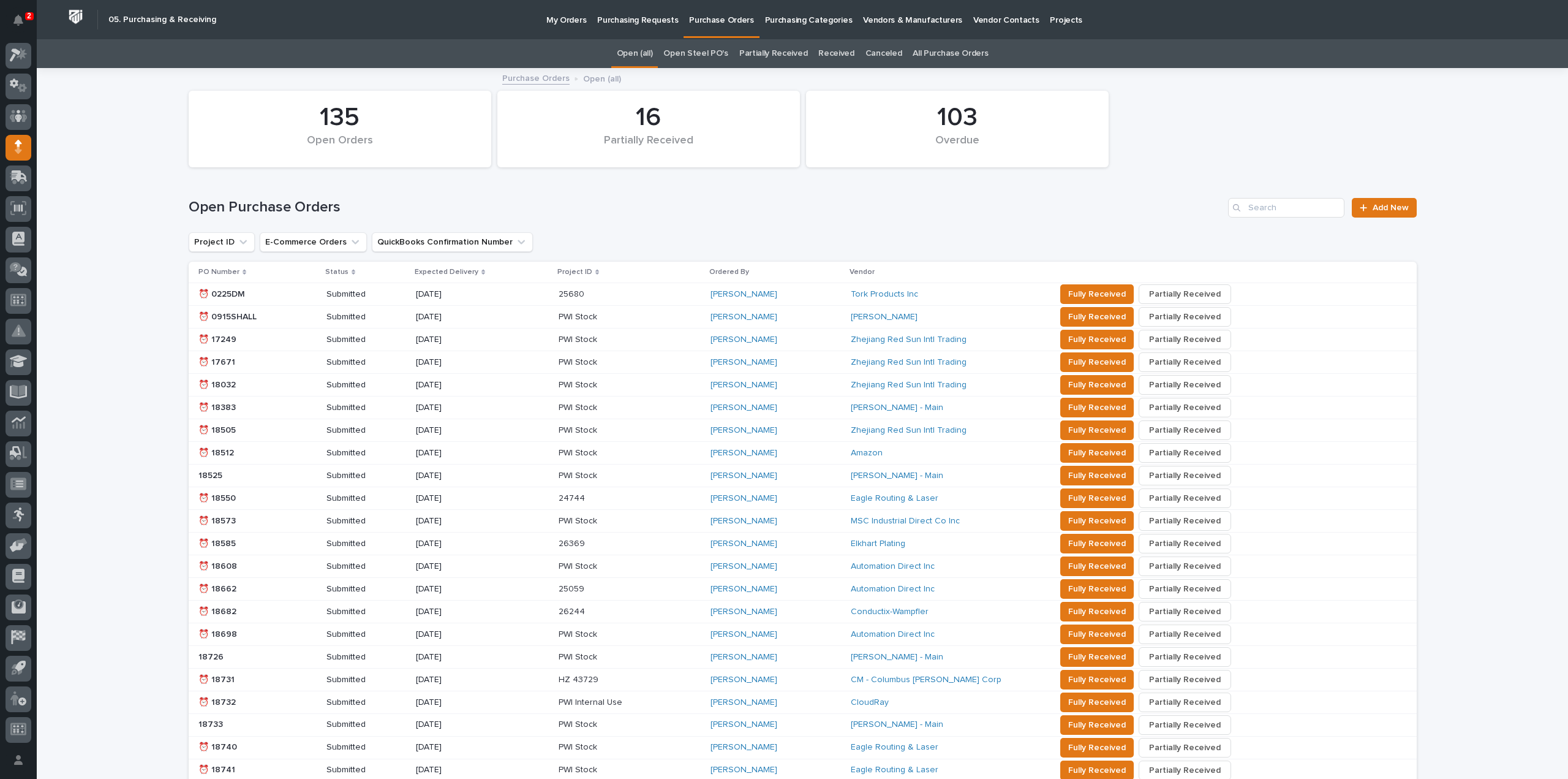
click at [705, 18] on p "Purchase Orders" at bounding box center [721, 13] width 64 height 26
click at [567, 21] on p "My Orders" at bounding box center [566, 13] width 40 height 26
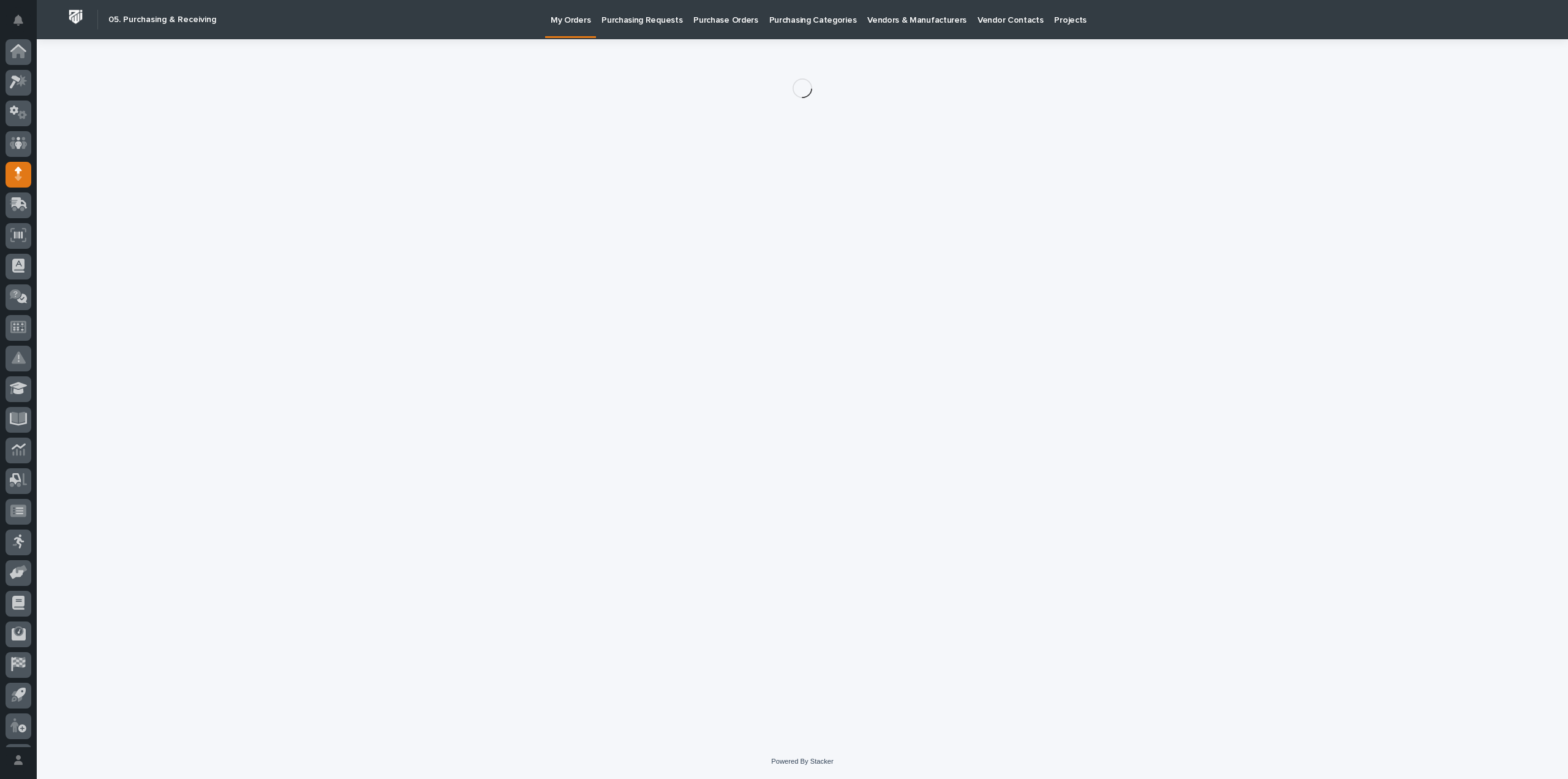
scroll to position [27, 0]
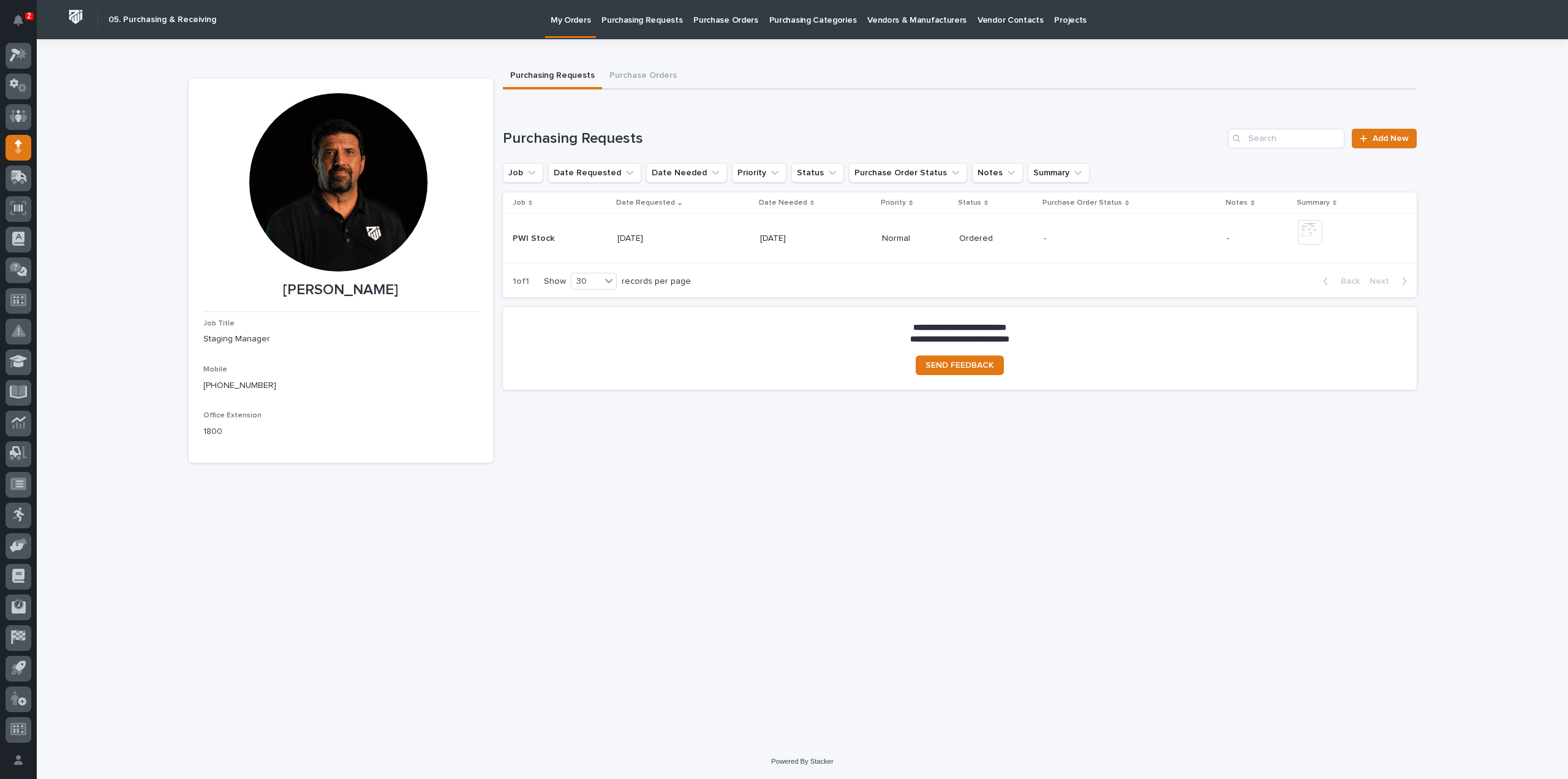
click at [699, 21] on p "Purchase Orders" at bounding box center [725, 13] width 64 height 26
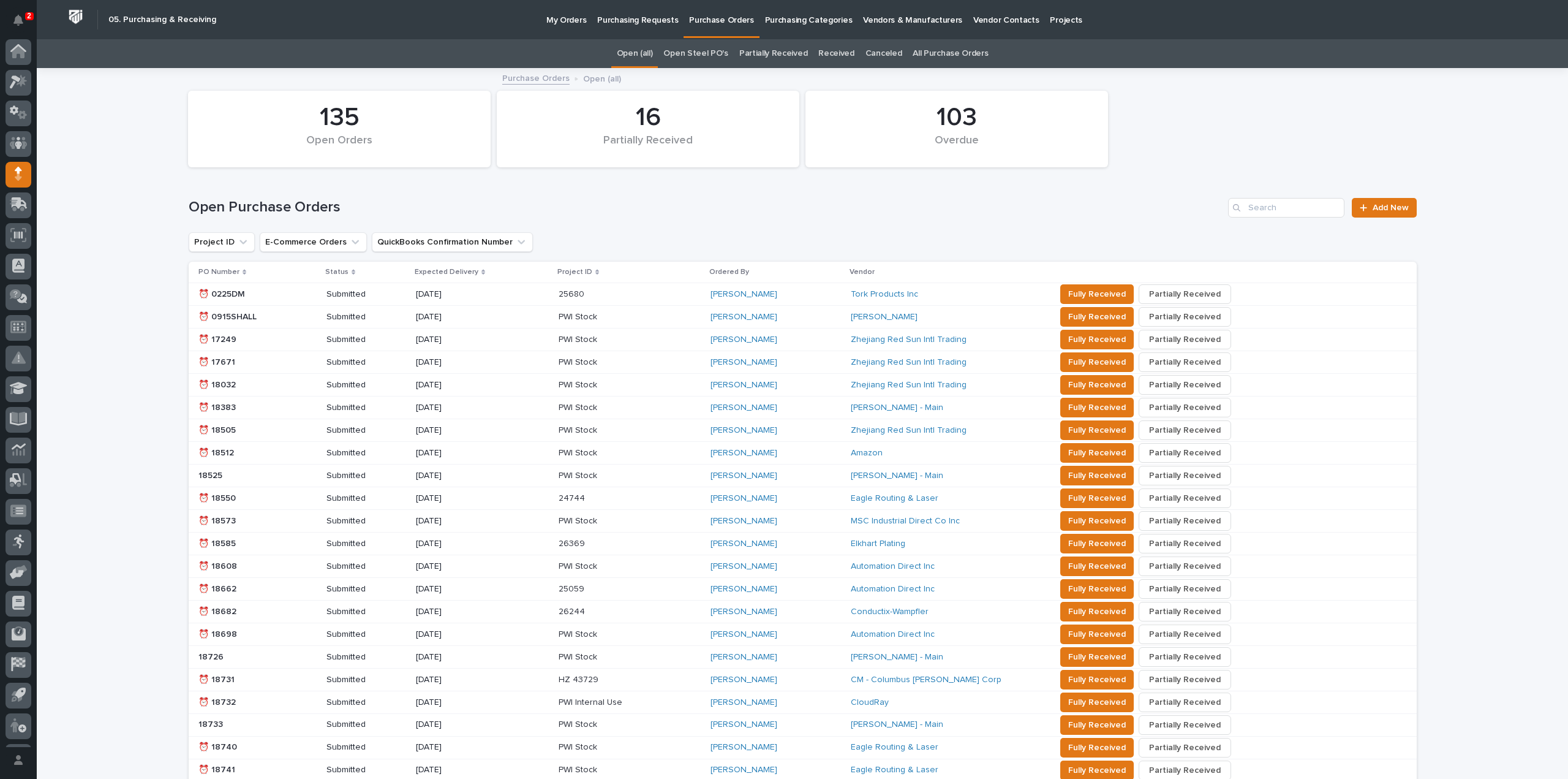
scroll to position [27, 0]
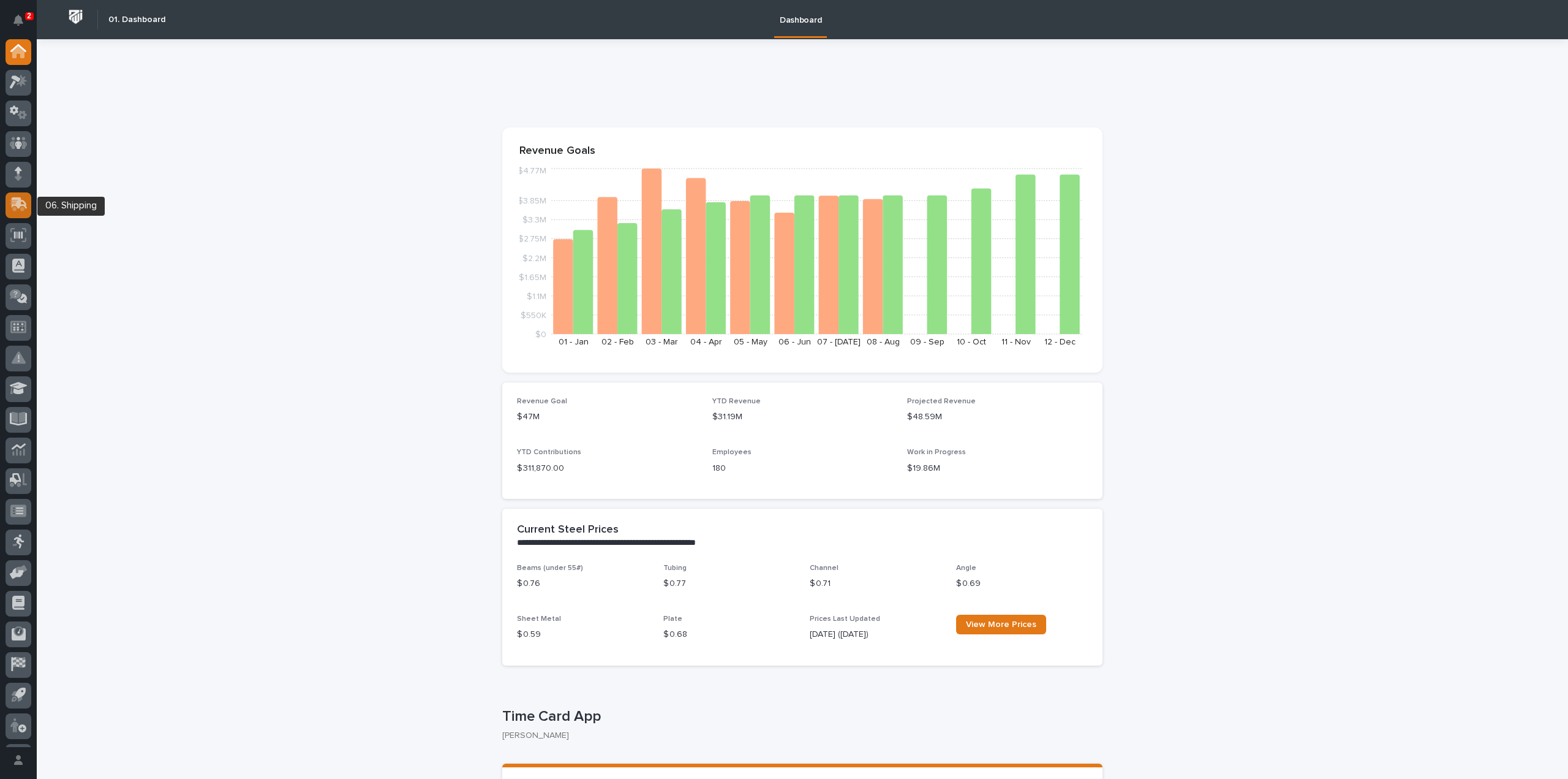
click at [24, 210] on icon at bounding box center [17, 206] width 15 height 11
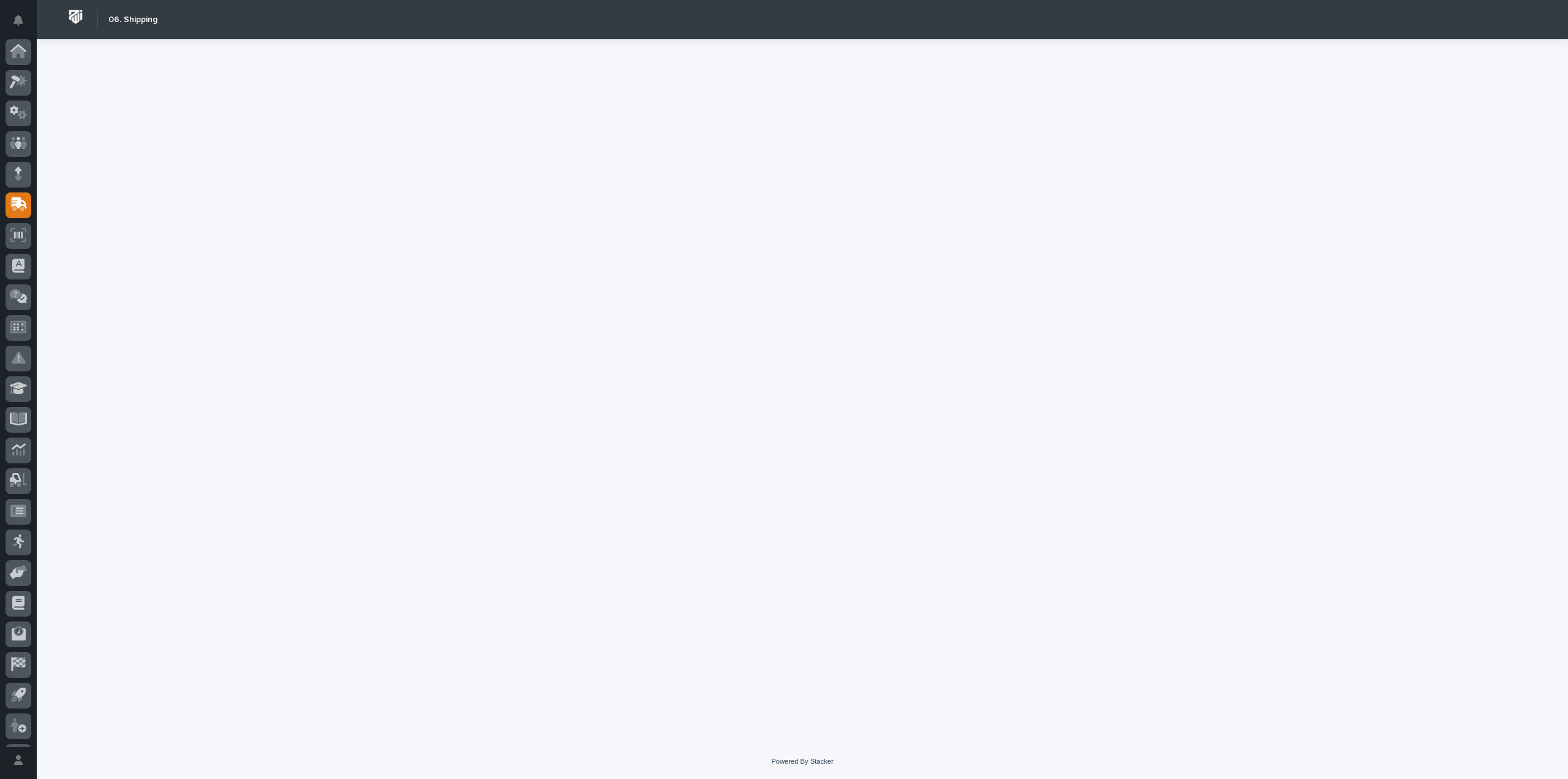
scroll to position [27, 0]
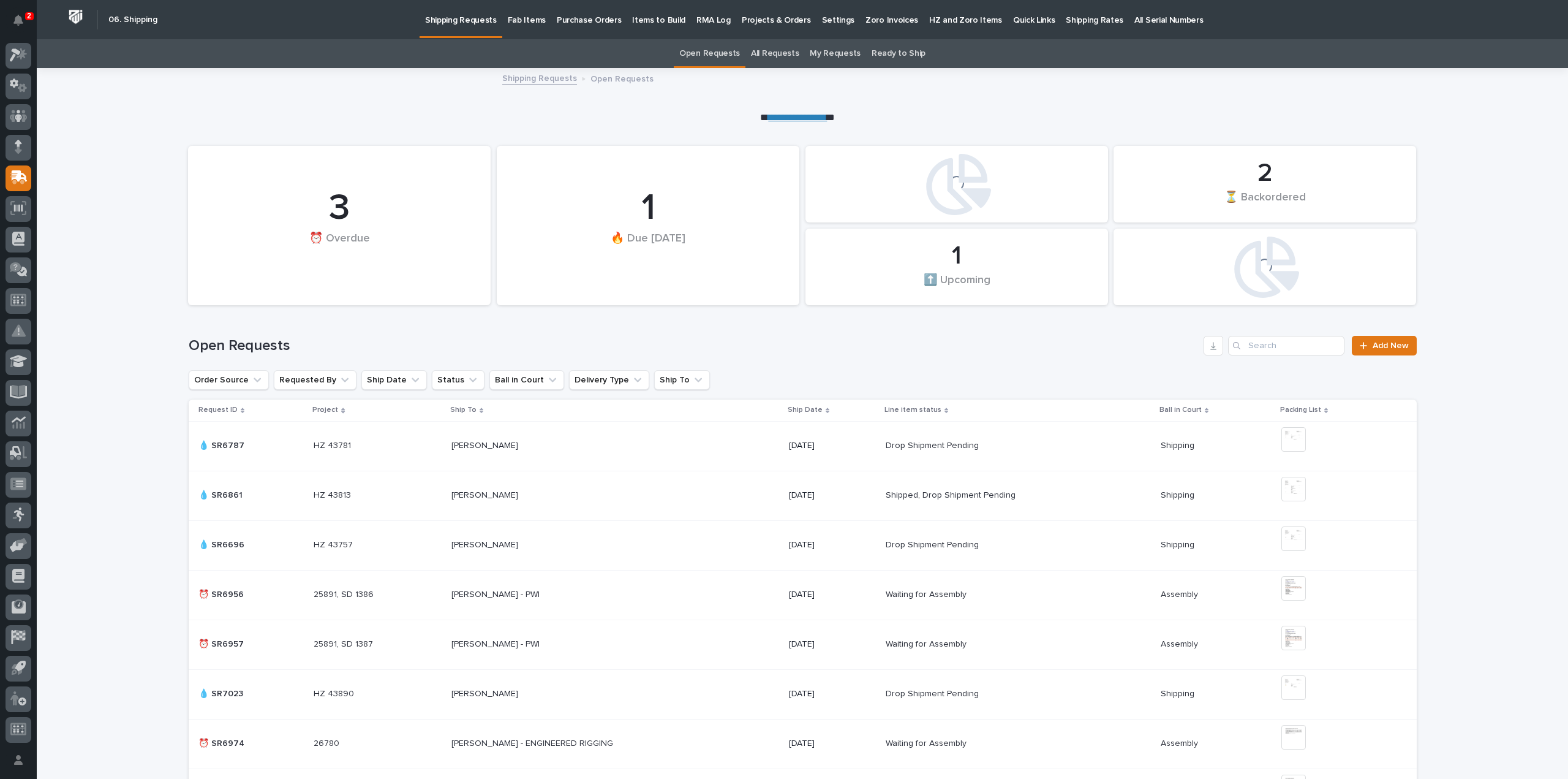
click at [529, 23] on p "Fab Items" at bounding box center [526, 13] width 38 height 26
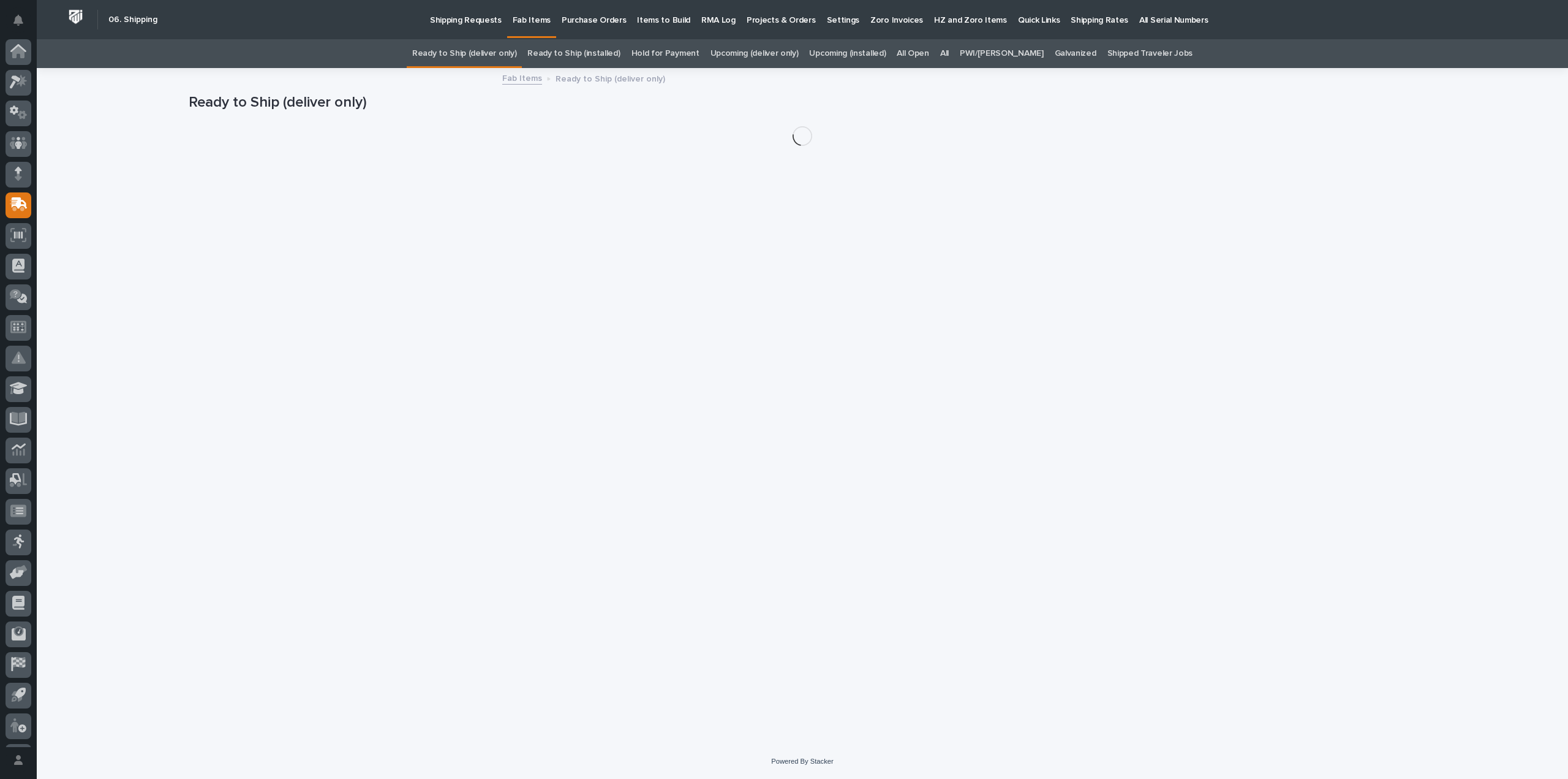
scroll to position [27, 0]
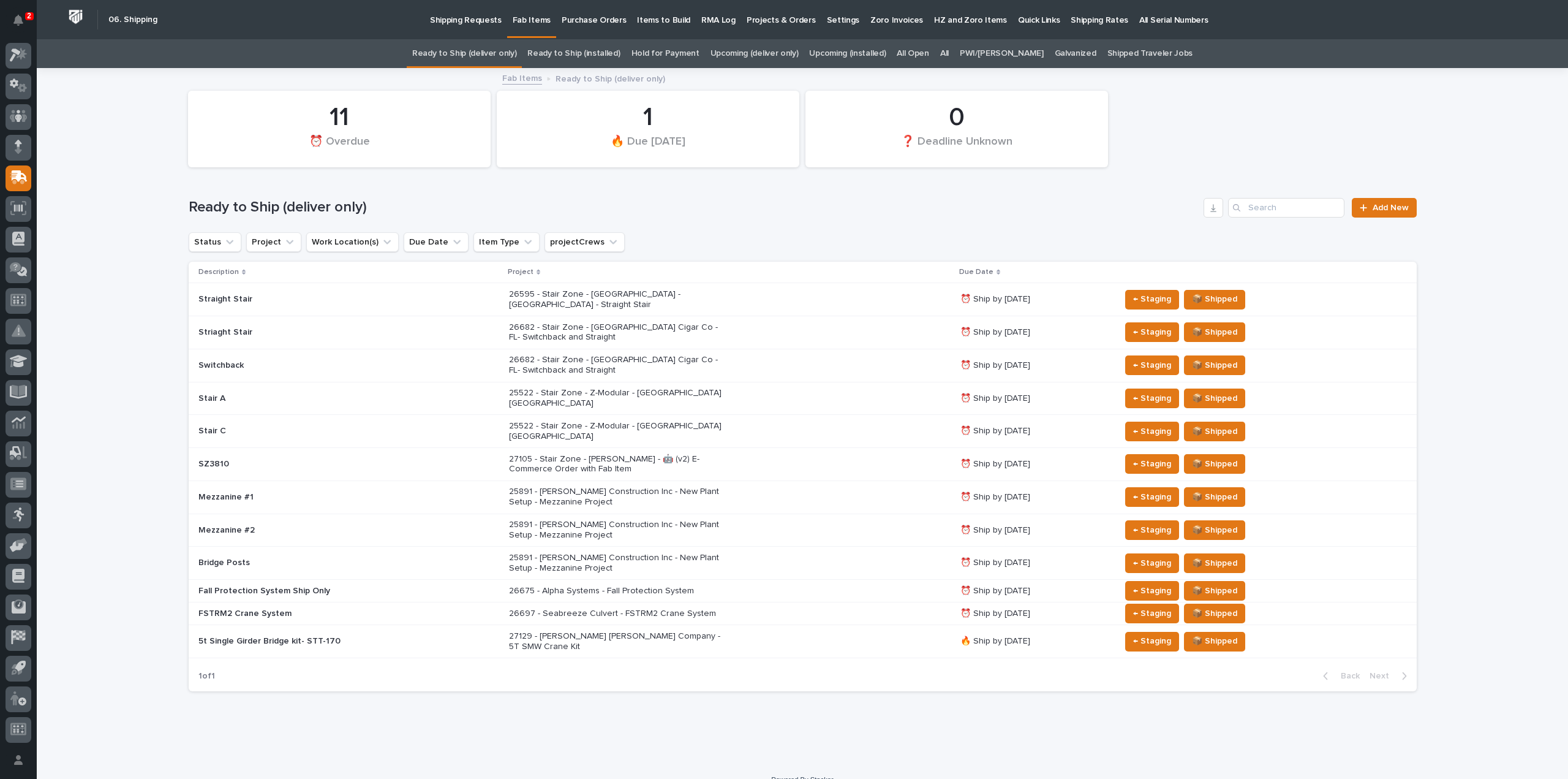
click at [949, 52] on link "All" at bounding box center [944, 53] width 9 height 29
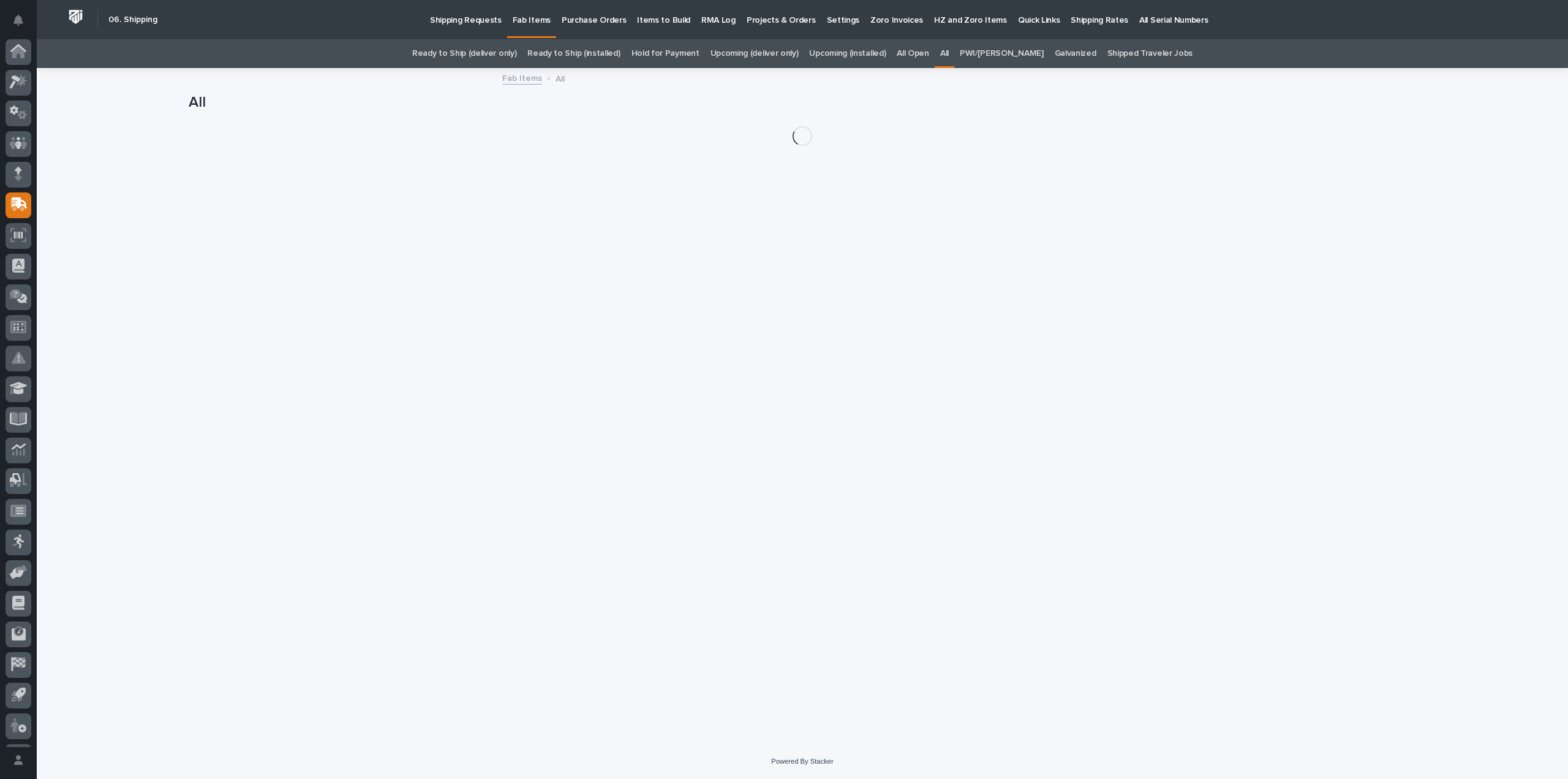
scroll to position [27, 0]
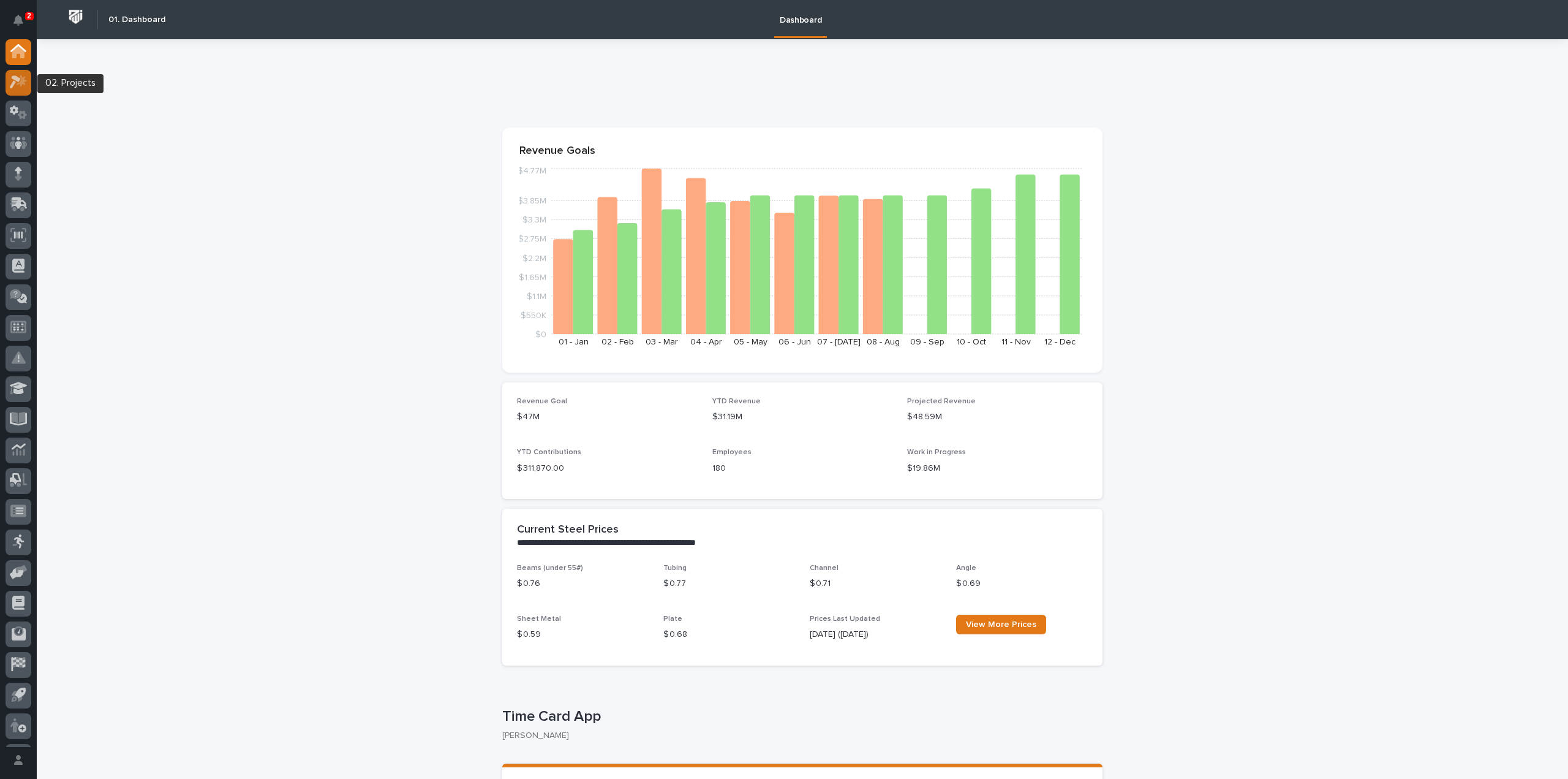
click at [21, 84] on icon at bounding box center [21, 80] width 11 height 12
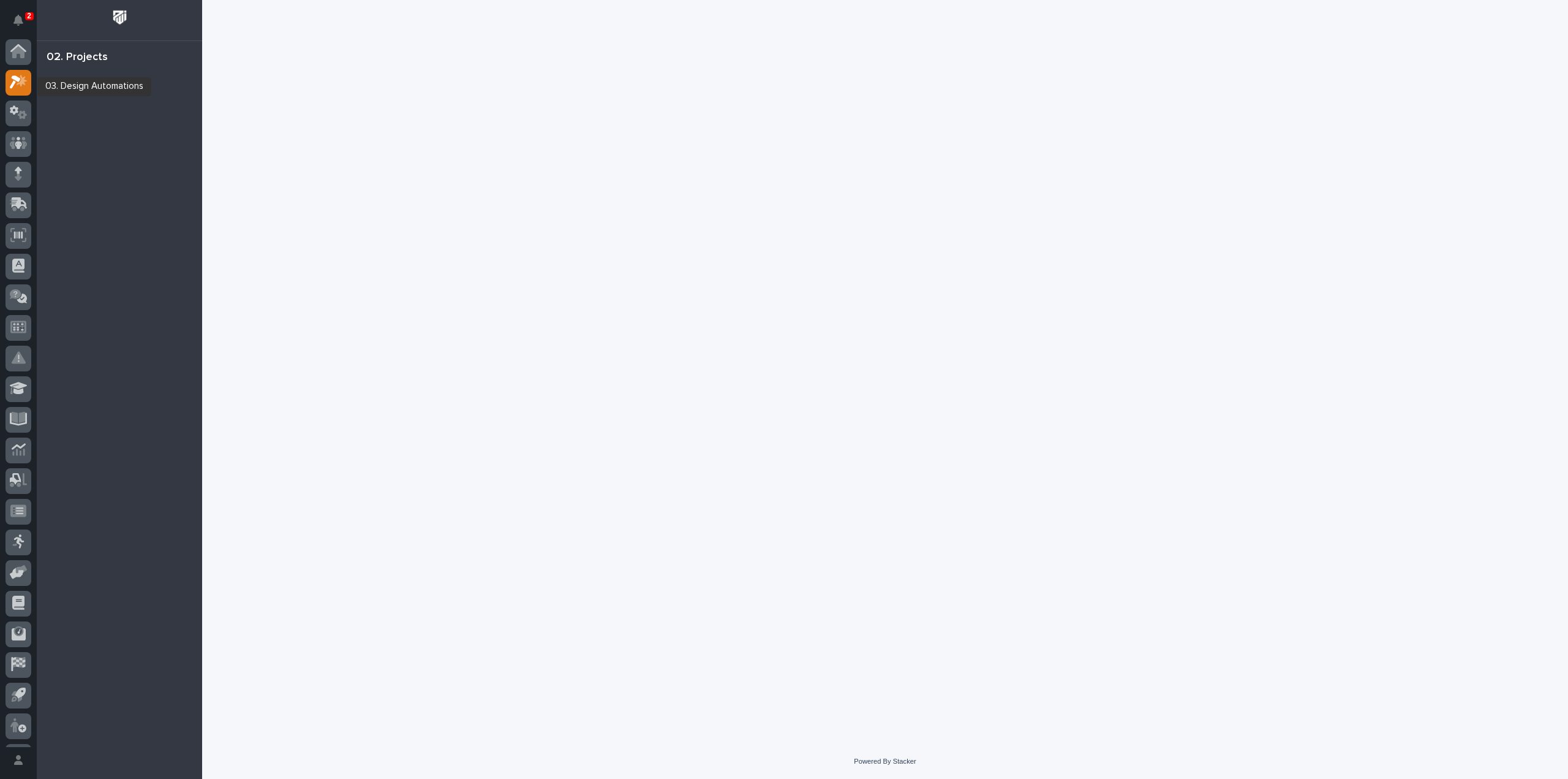
scroll to position [27, 0]
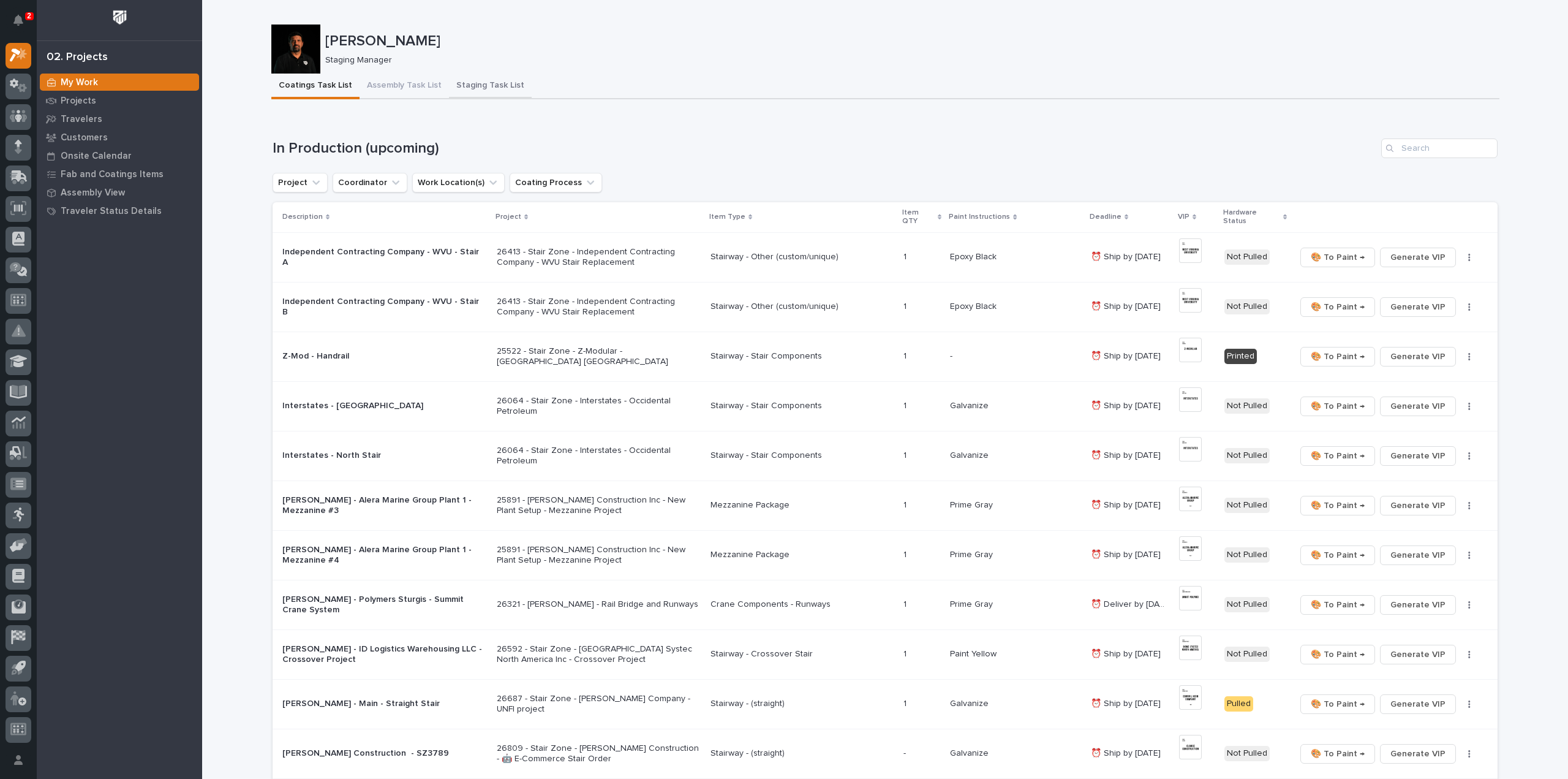
click at [483, 89] on button "Staging Task List" at bounding box center [490, 86] width 83 height 26
